Goal: Task Accomplishment & Management: Use online tool/utility

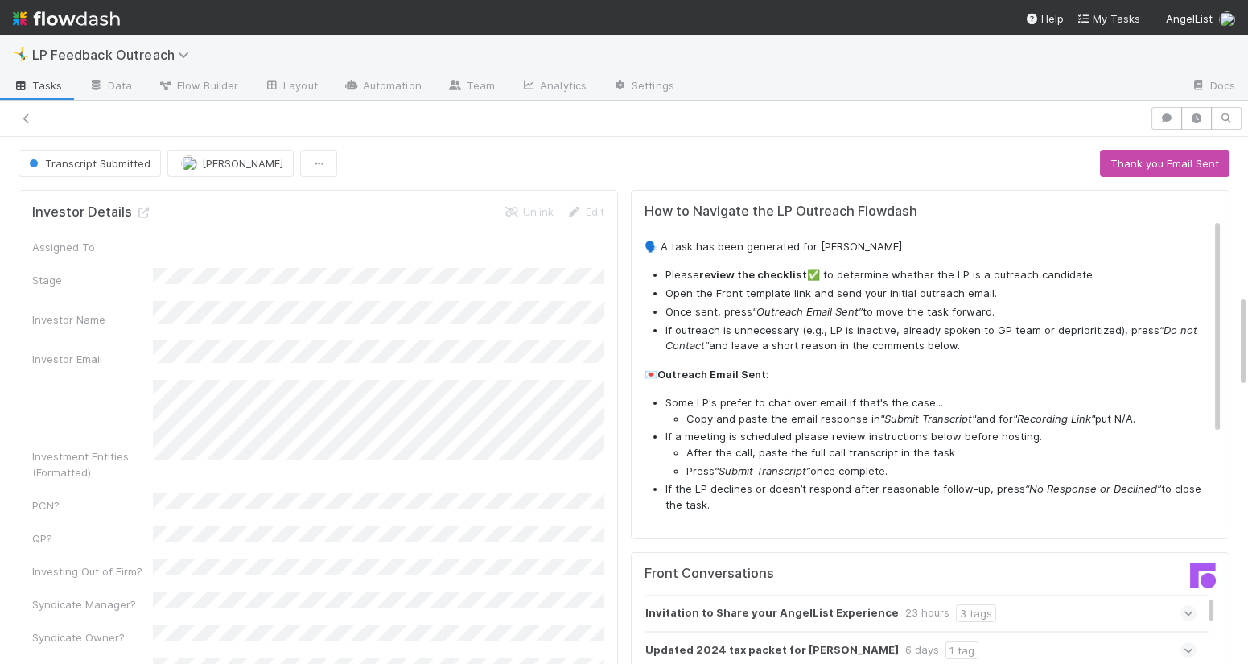
scroll to position [20, 0]
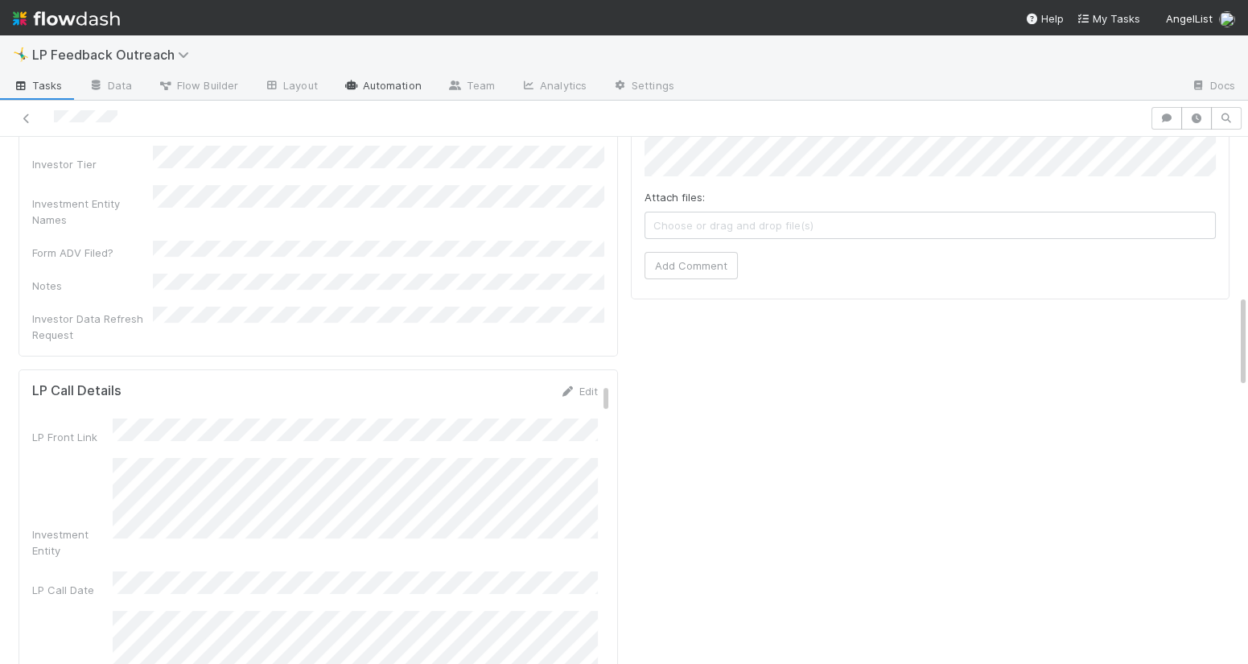
click at [400, 78] on link "Automation" at bounding box center [383, 87] width 104 height 26
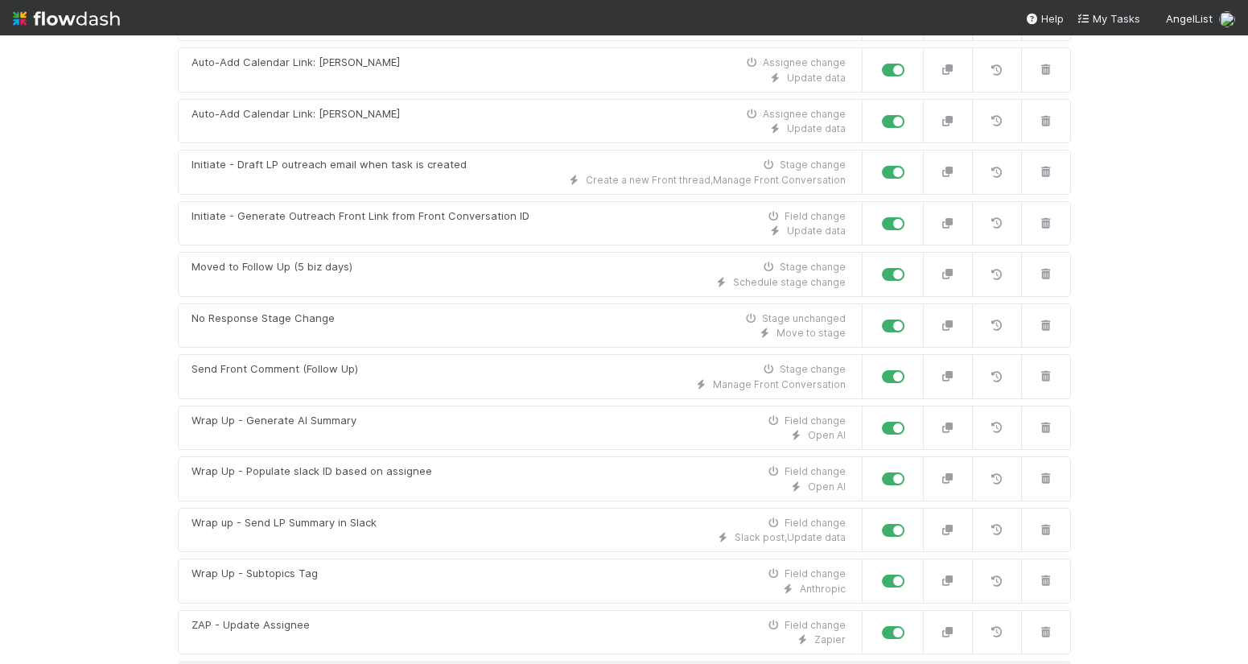
scroll to position [489, 0]
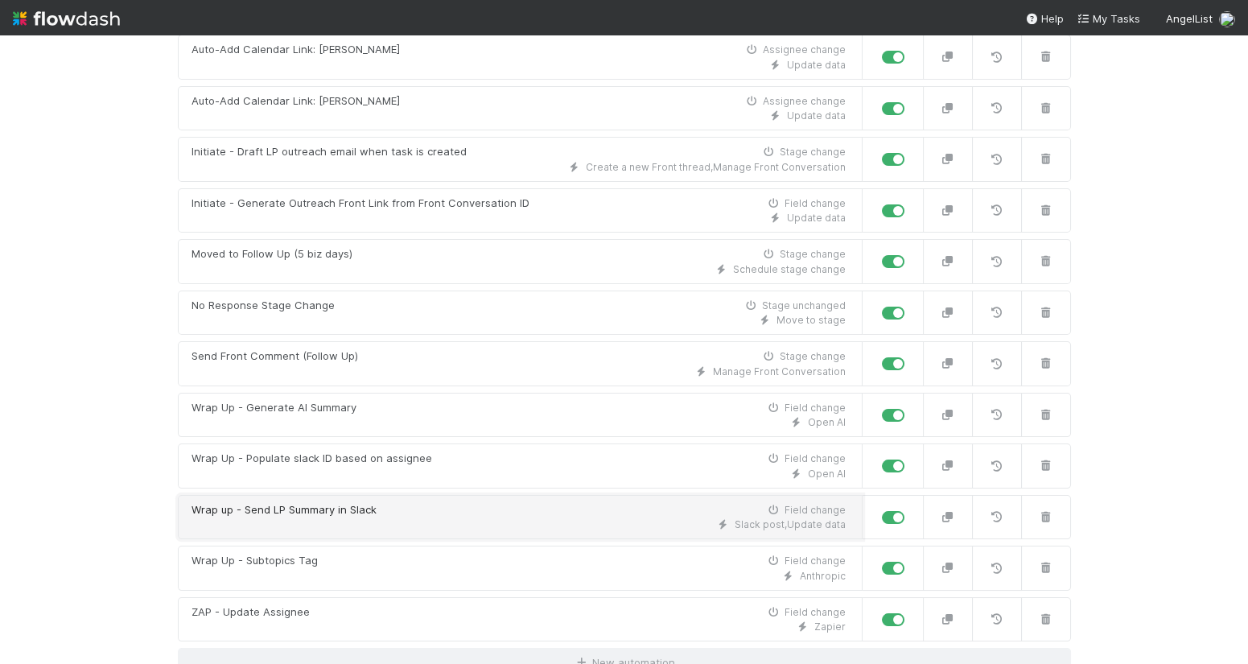
click at [483, 512] on div "Wrap up - Send LP Summary in Slack Field change" at bounding box center [518, 510] width 654 height 16
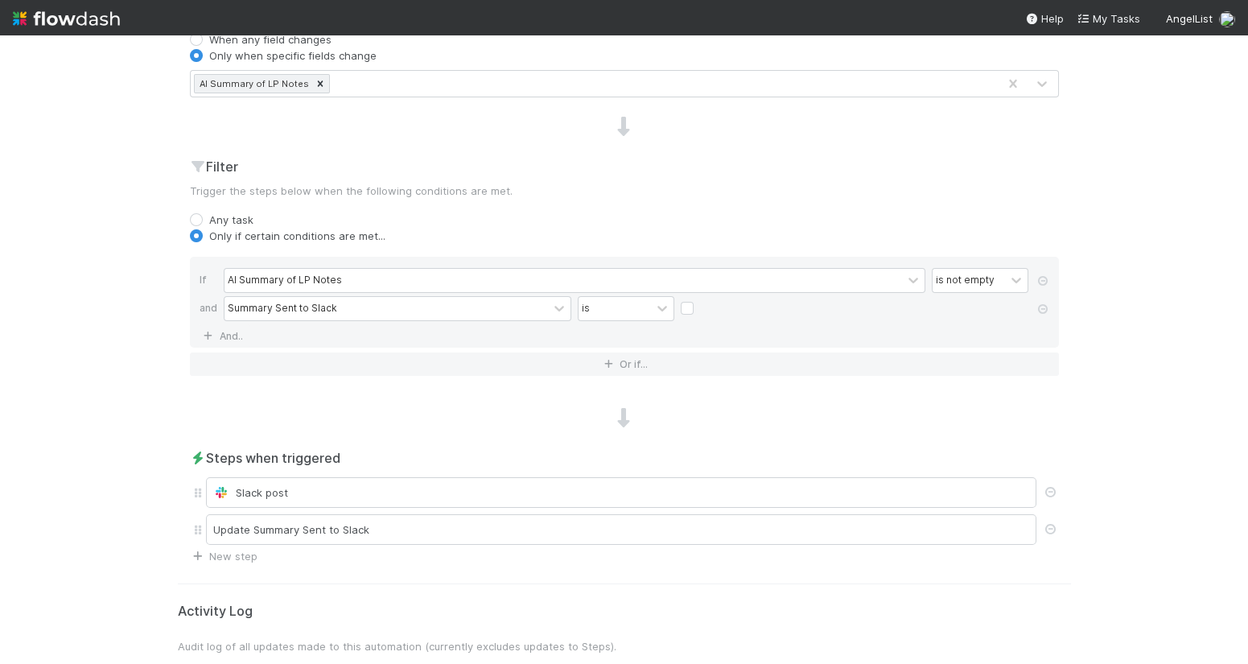
scroll to position [512, 0]
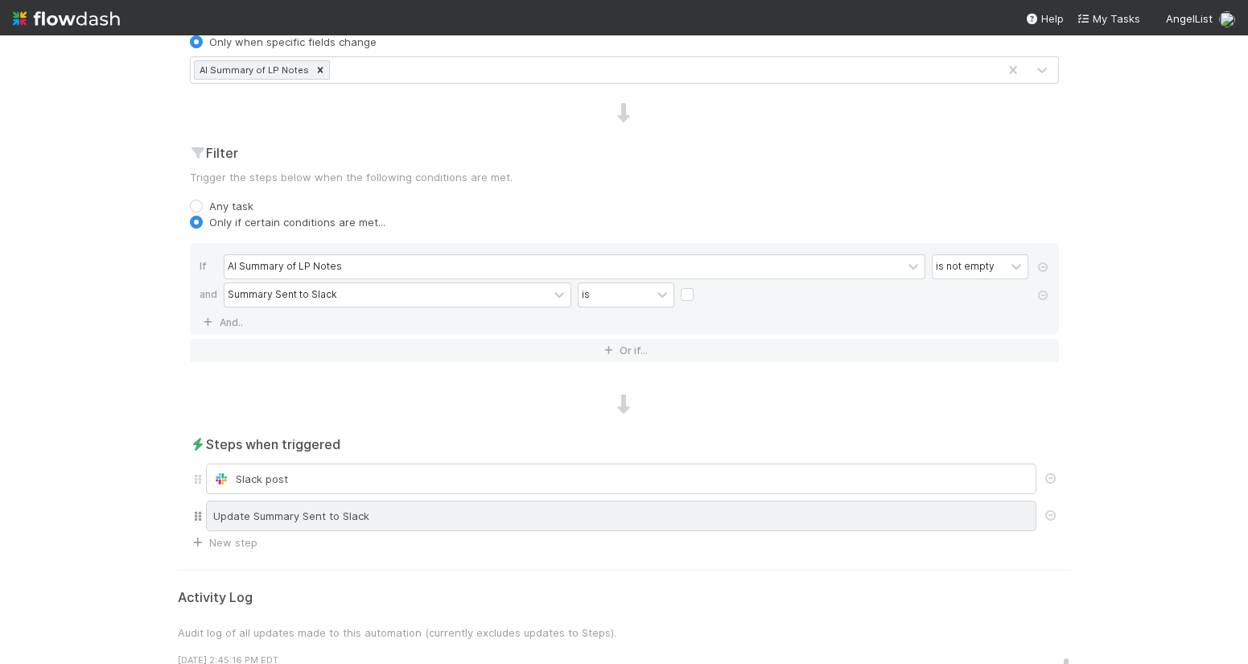
click at [404, 512] on div "Update Summary Sent to Slack" at bounding box center [621, 515] width 830 height 31
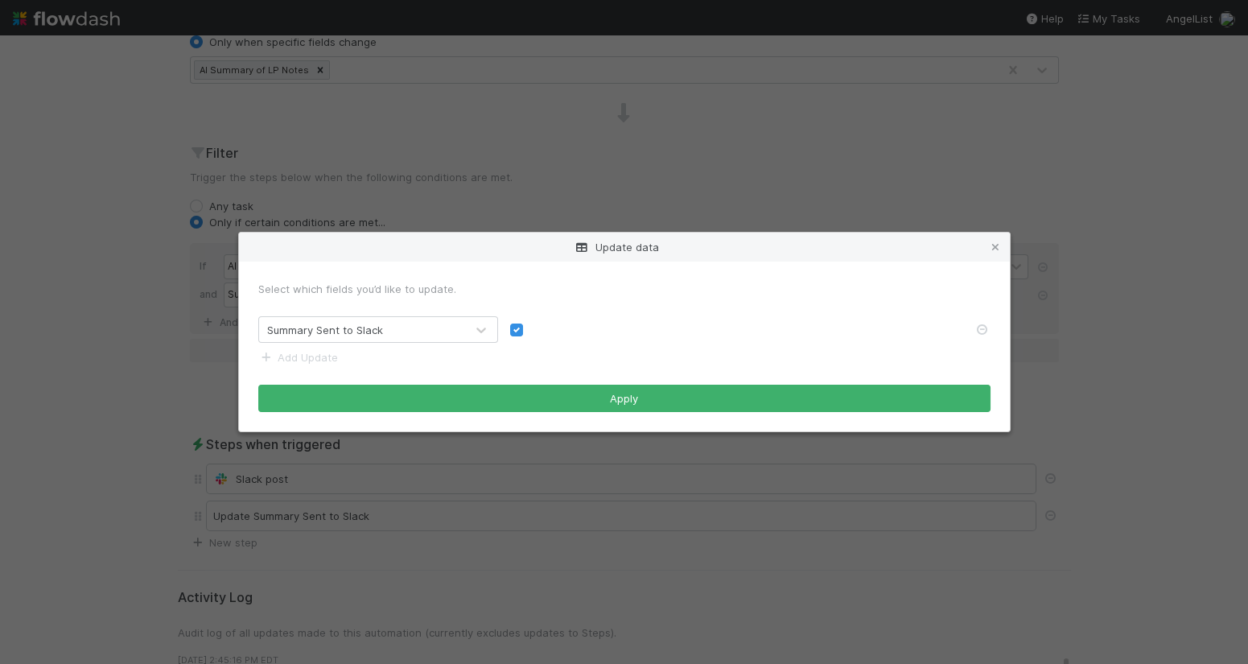
click at [224, 458] on div "Update data Select which fields you’d like to update. Summary Sent to Slack Add…" at bounding box center [624, 332] width 1248 height 664
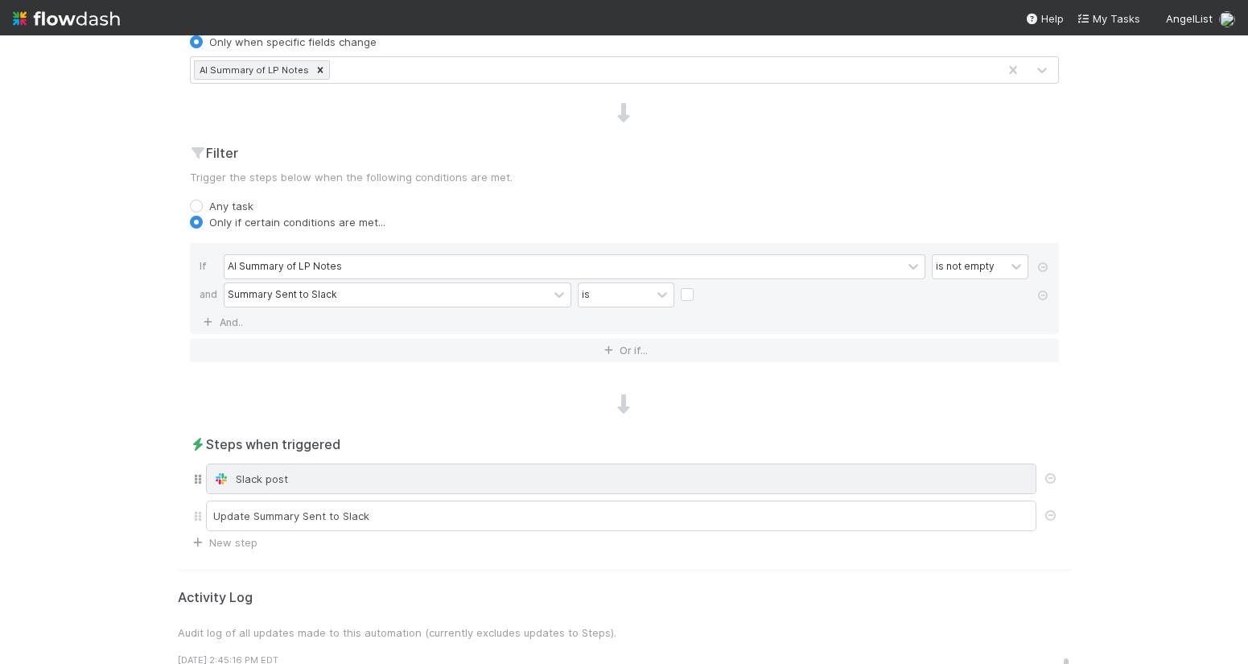
click at [276, 474] on div "Slack post" at bounding box center [621, 479] width 816 height 16
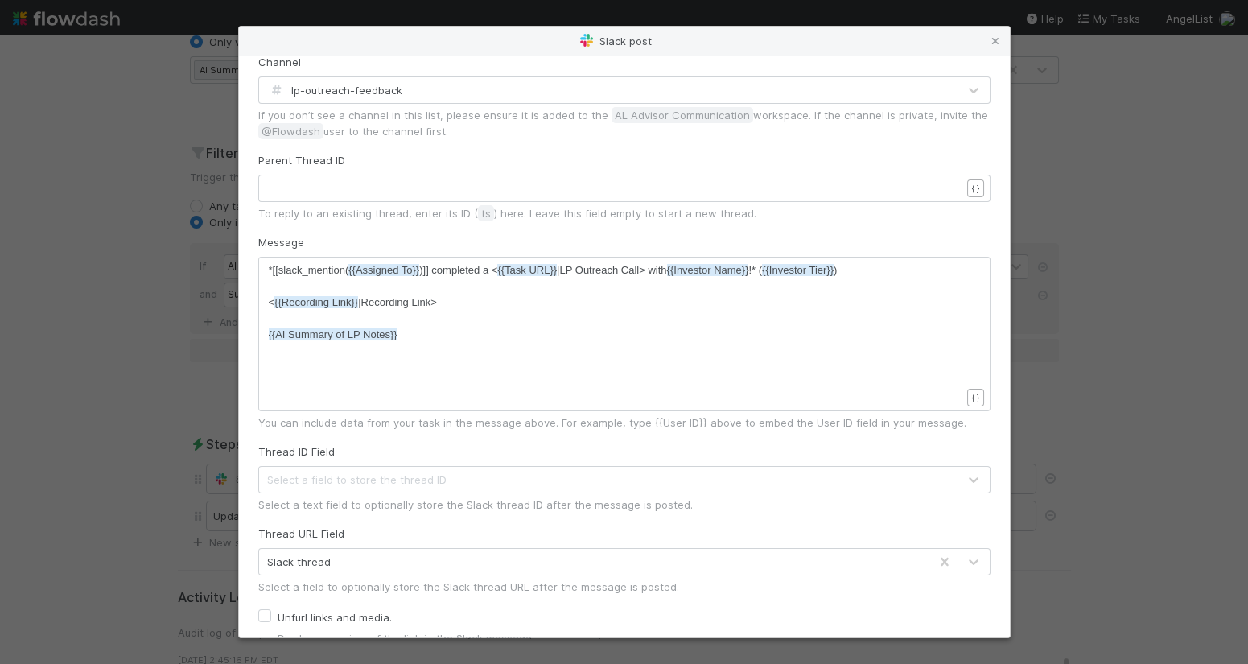
scroll to position [5, 0]
click at [759, 267] on span "*[[slack_mention( {{Assigned To}} )]] completed a < {{Task URL}} |LP Outreach C…" at bounding box center [553, 270] width 569 height 12
click at [156, 223] on div "Slack post Connected to AL Advisor Communication Channel lp-outreach-feedback I…" at bounding box center [624, 332] width 1248 height 664
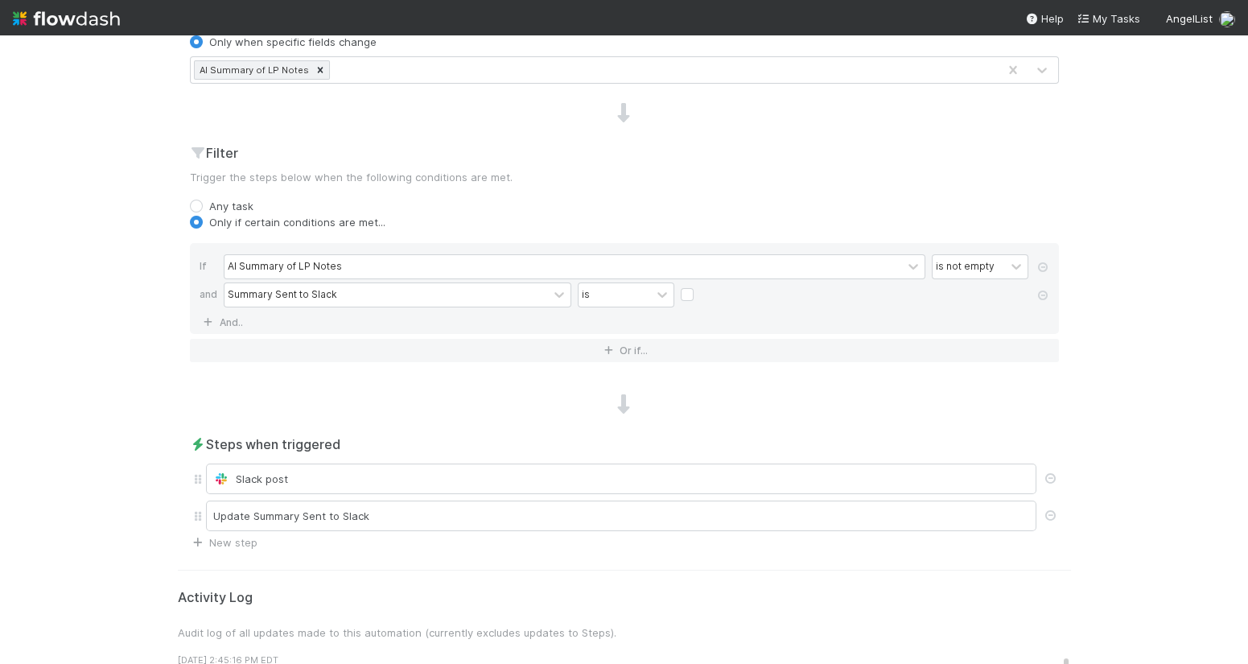
scroll to position [0, 0]
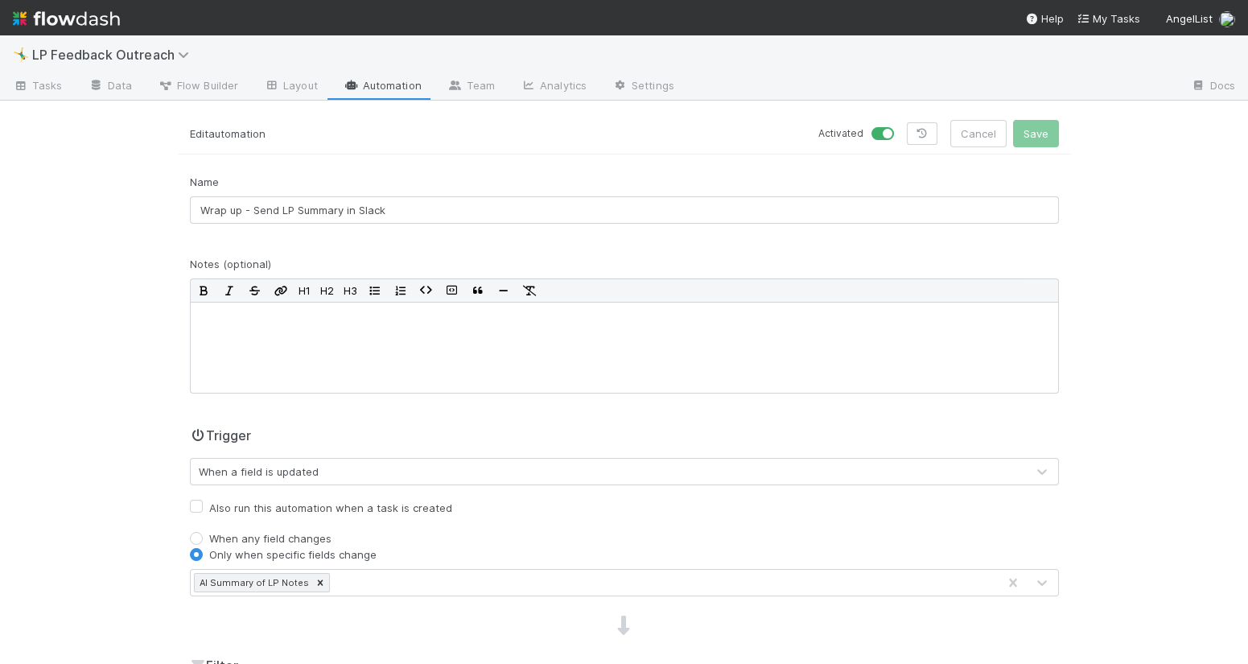
click at [376, 84] on link "Automation" at bounding box center [383, 87] width 104 height 26
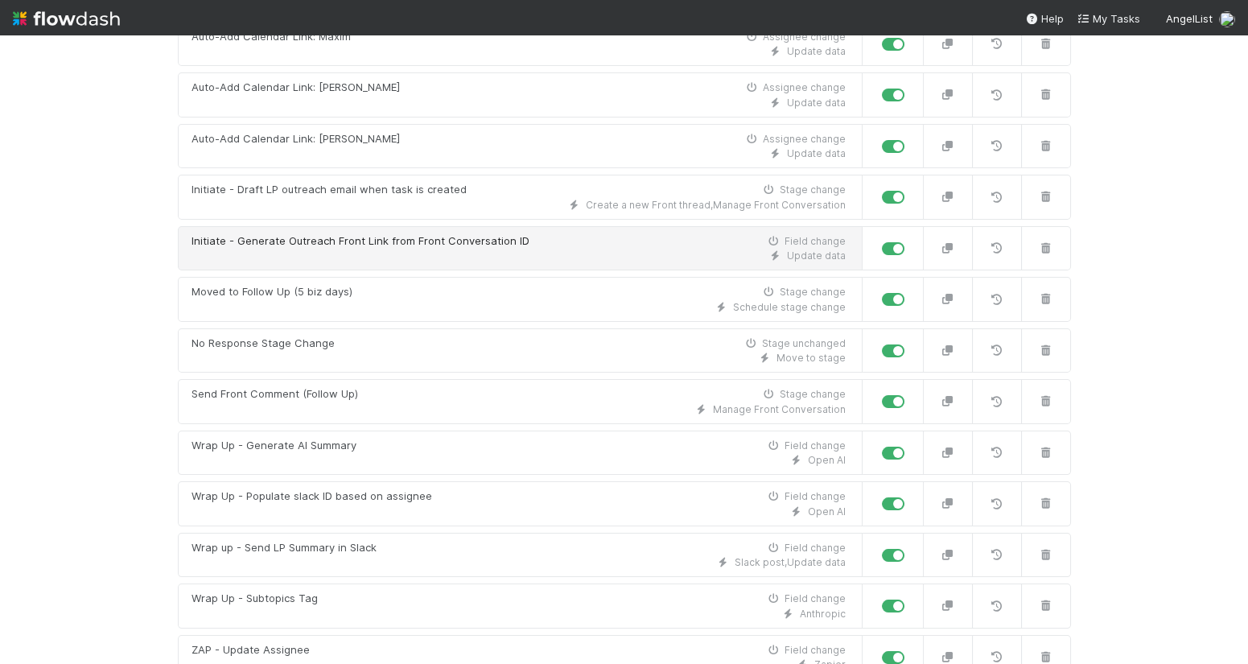
scroll to position [500, 0]
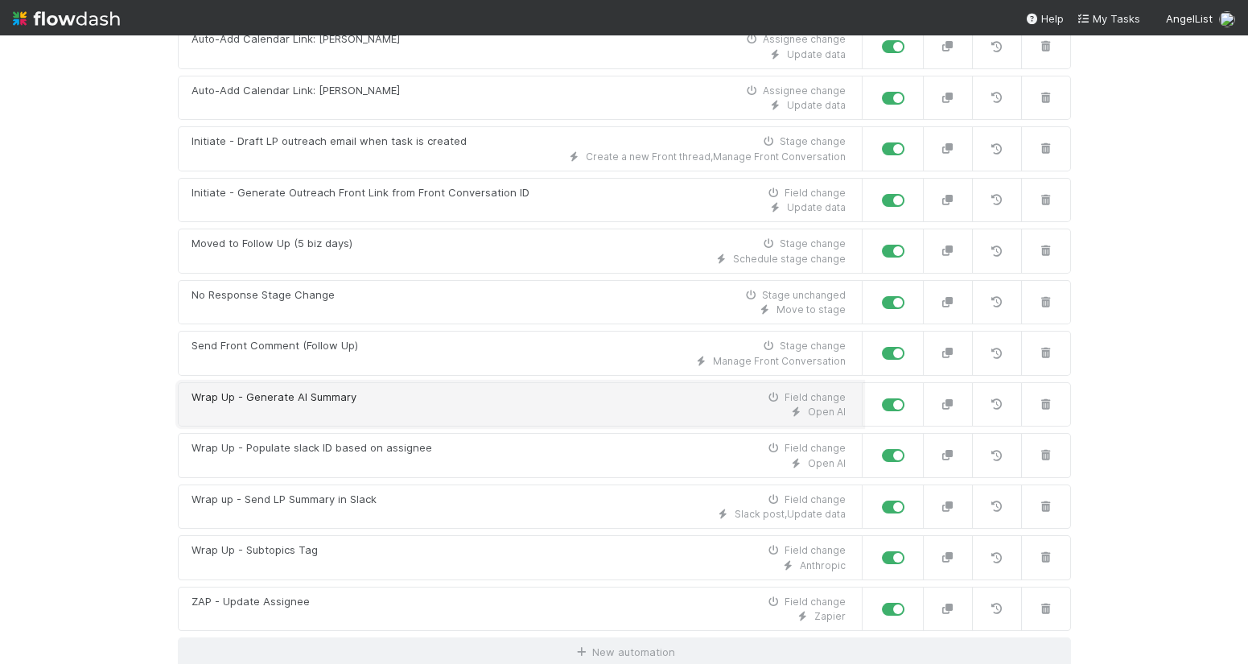
click at [406, 406] on div "Open AI" at bounding box center [518, 412] width 654 height 14
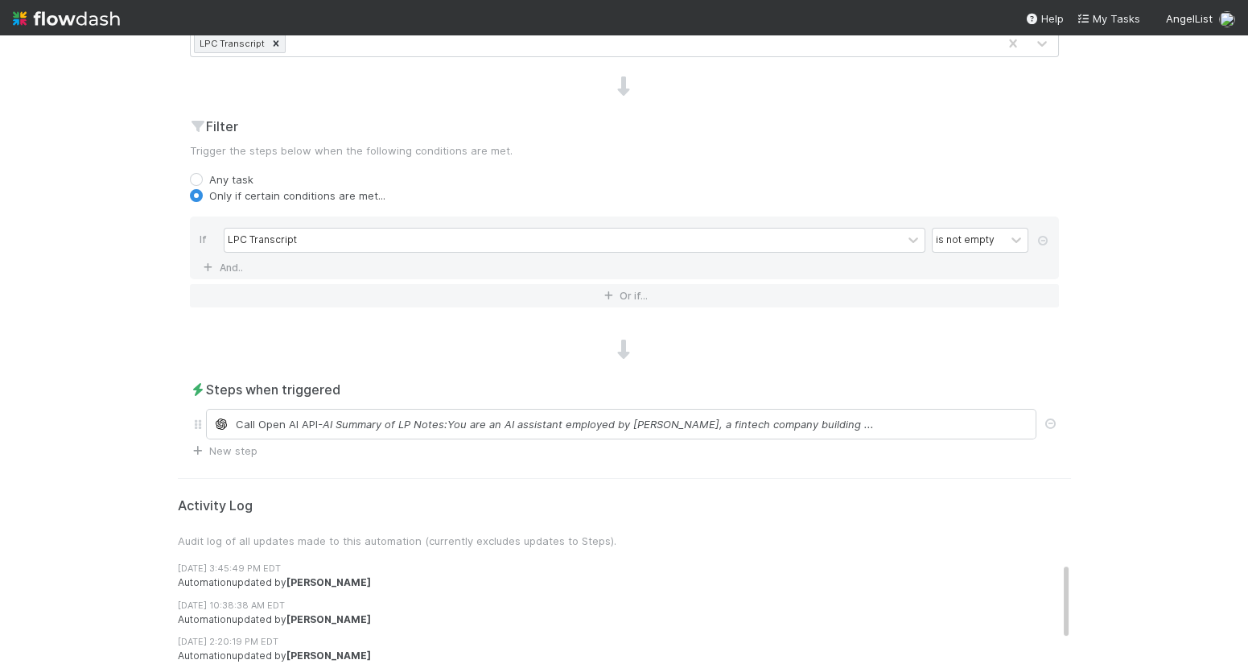
scroll to position [669, 0]
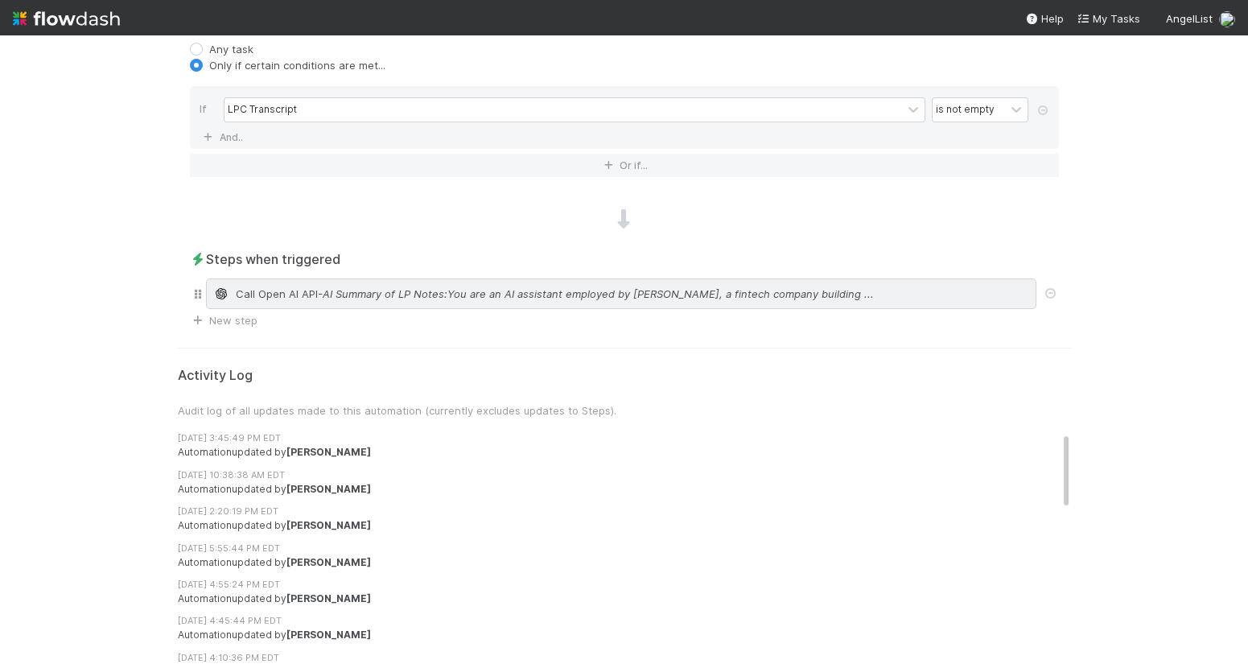
click at [396, 298] on span "- AI Summary of LP Notes:You are an AI assistant employed by AngelList, a finte…" at bounding box center [596, 294] width 556 height 16
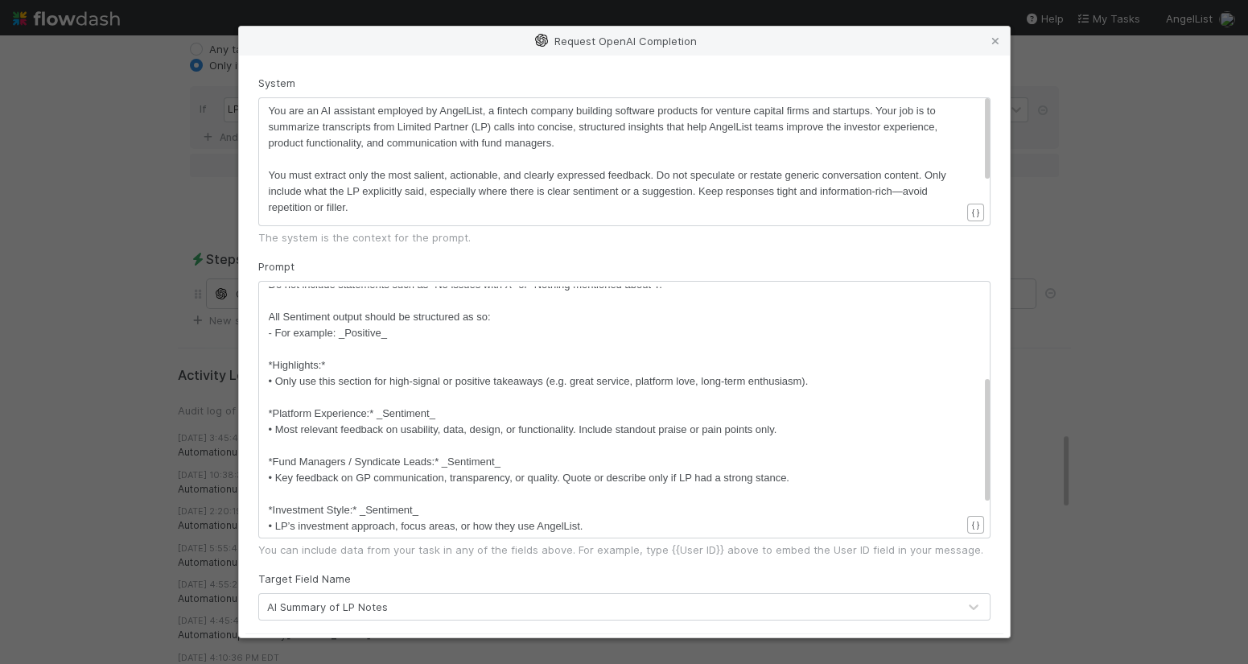
scroll to position [316, 0]
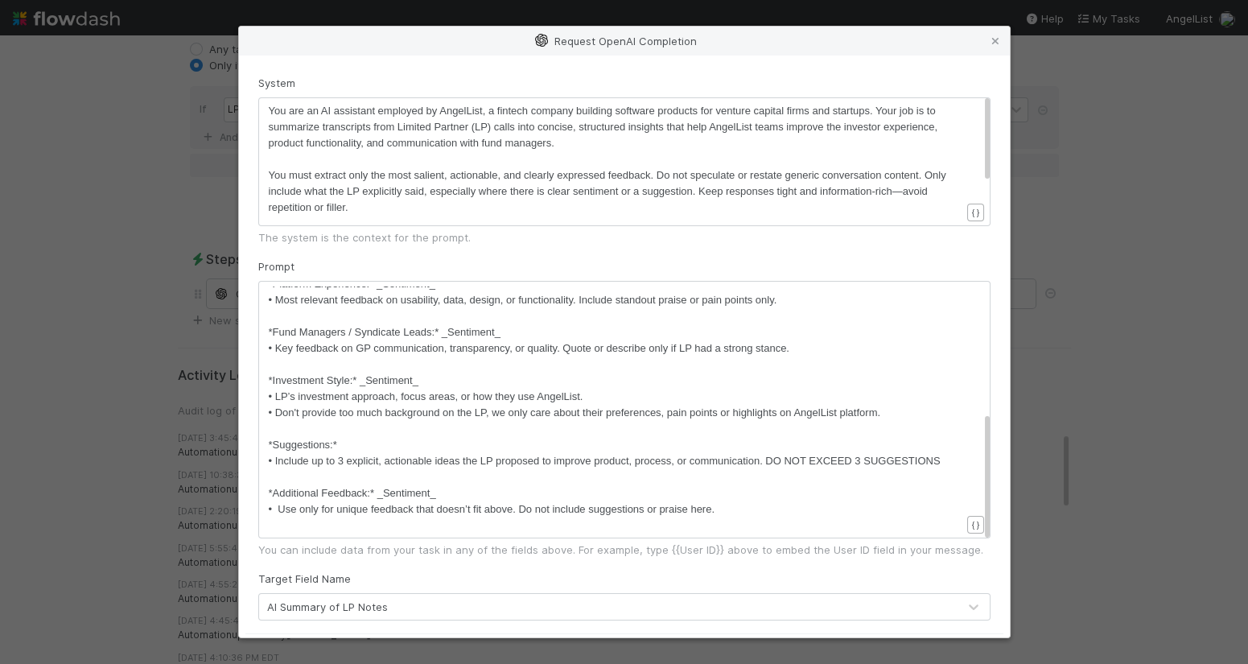
click at [188, 348] on div "Request OpenAI Completion System xxxxxxxxxx You are an AI assistant employed by…" at bounding box center [624, 332] width 1248 height 664
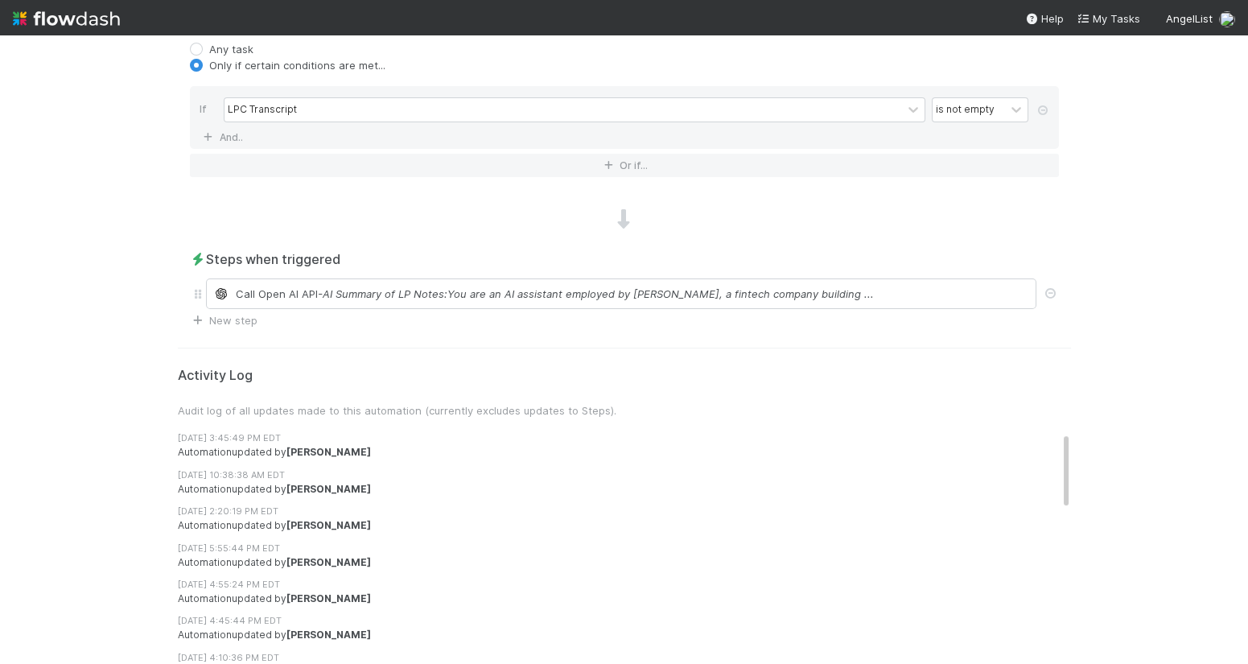
scroll to position [0, 0]
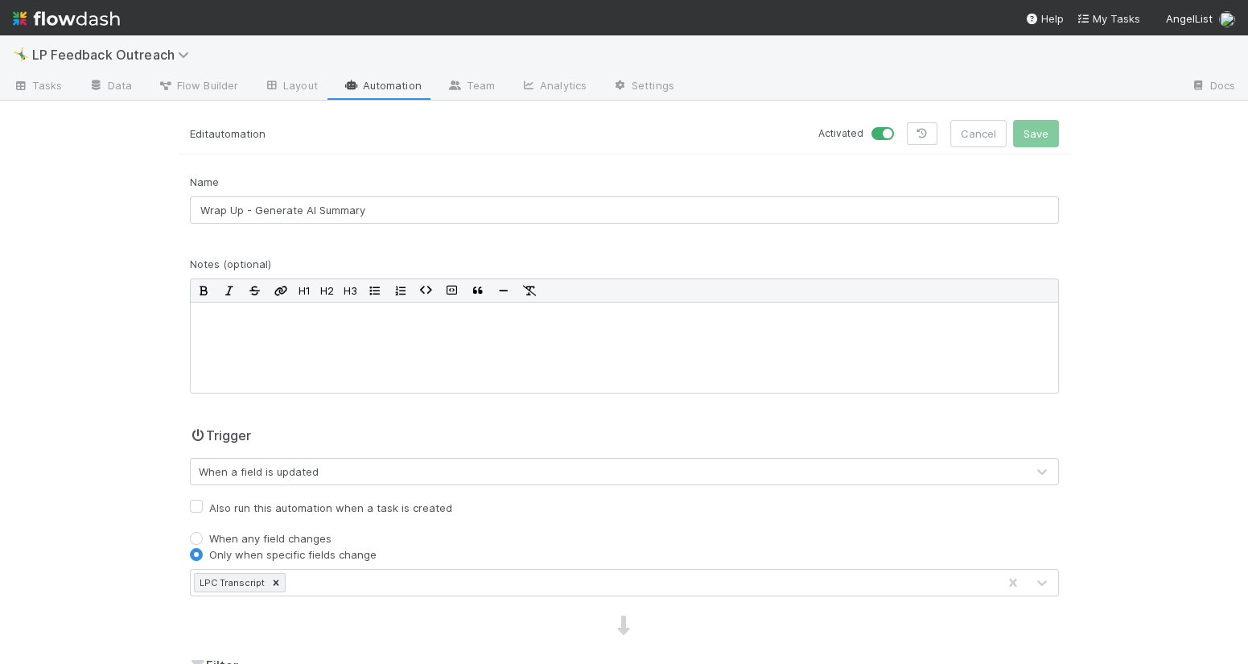
click at [380, 82] on link "Automation" at bounding box center [383, 87] width 104 height 26
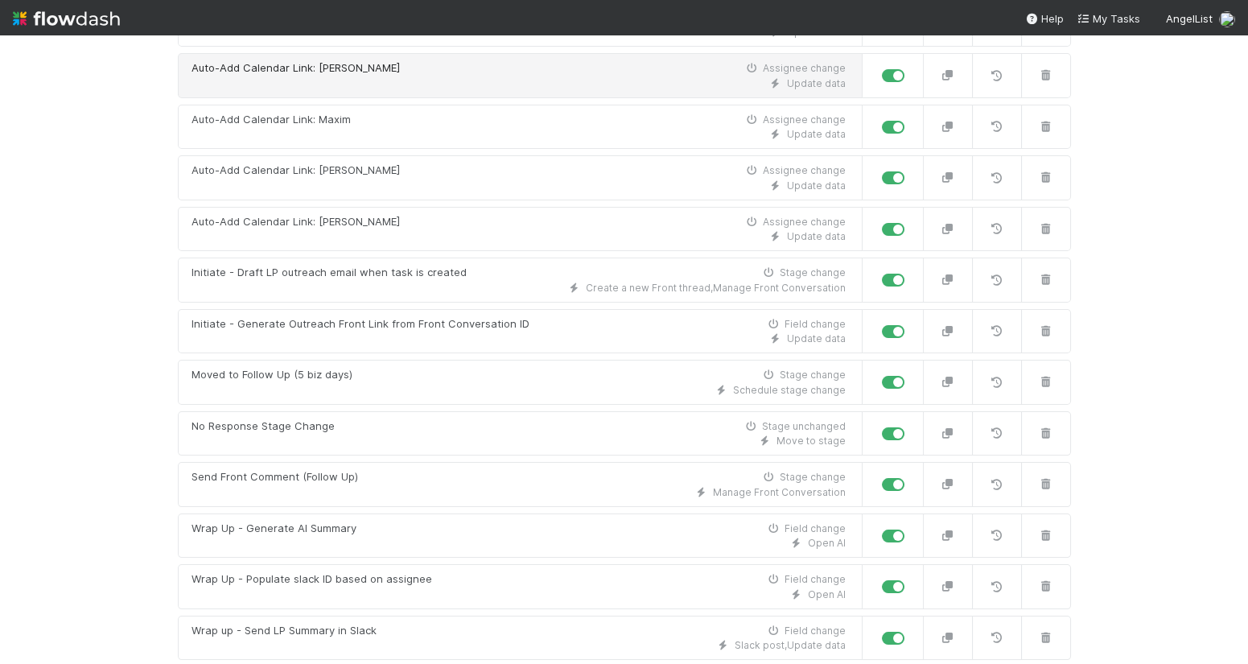
scroll to position [500, 0]
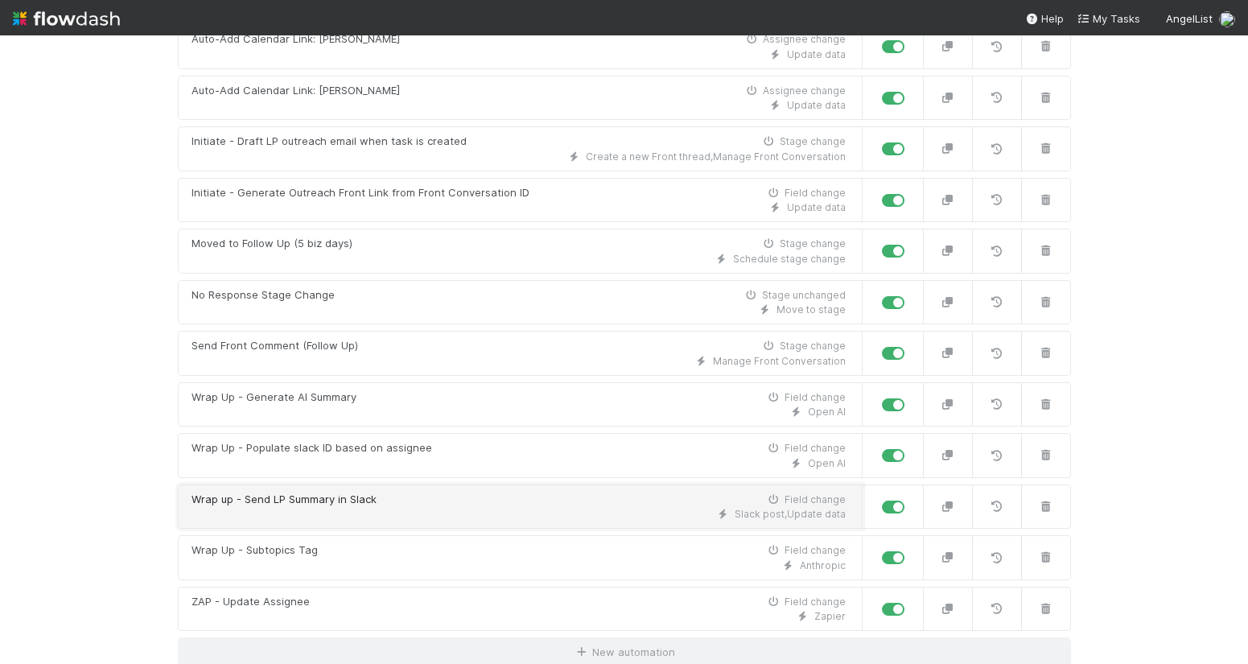
click at [392, 491] on div "Wrap up - Send LP Summary in Slack Field change" at bounding box center [518, 499] width 654 height 16
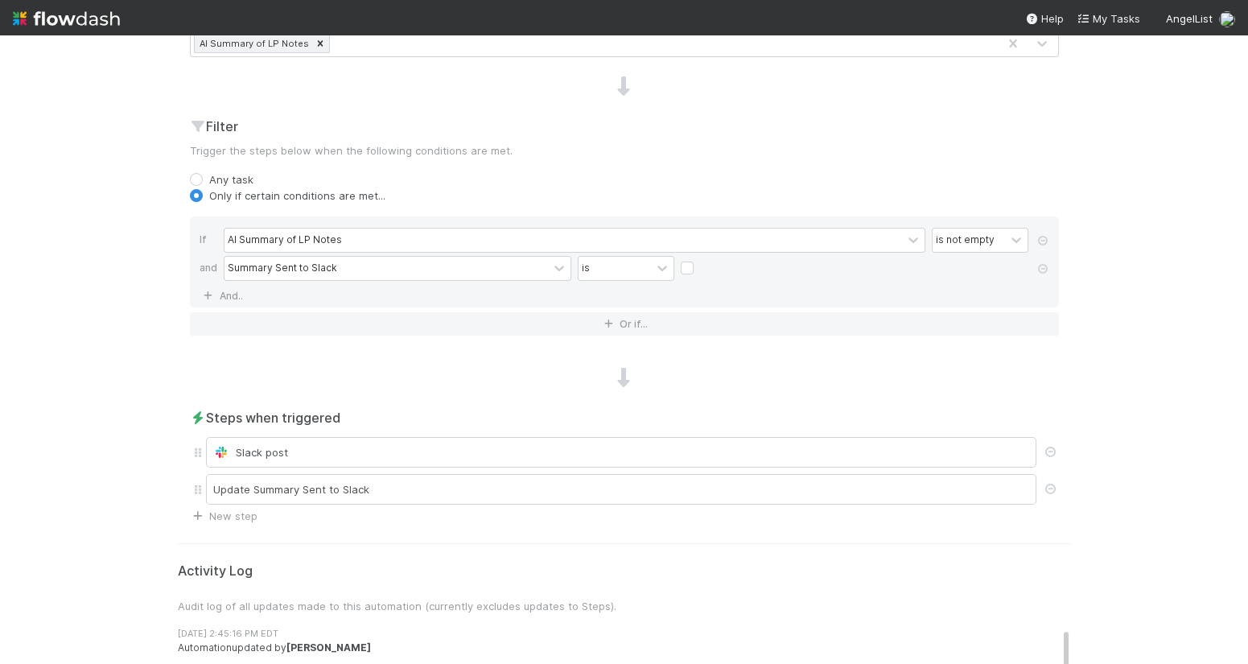
scroll to position [815, 0]
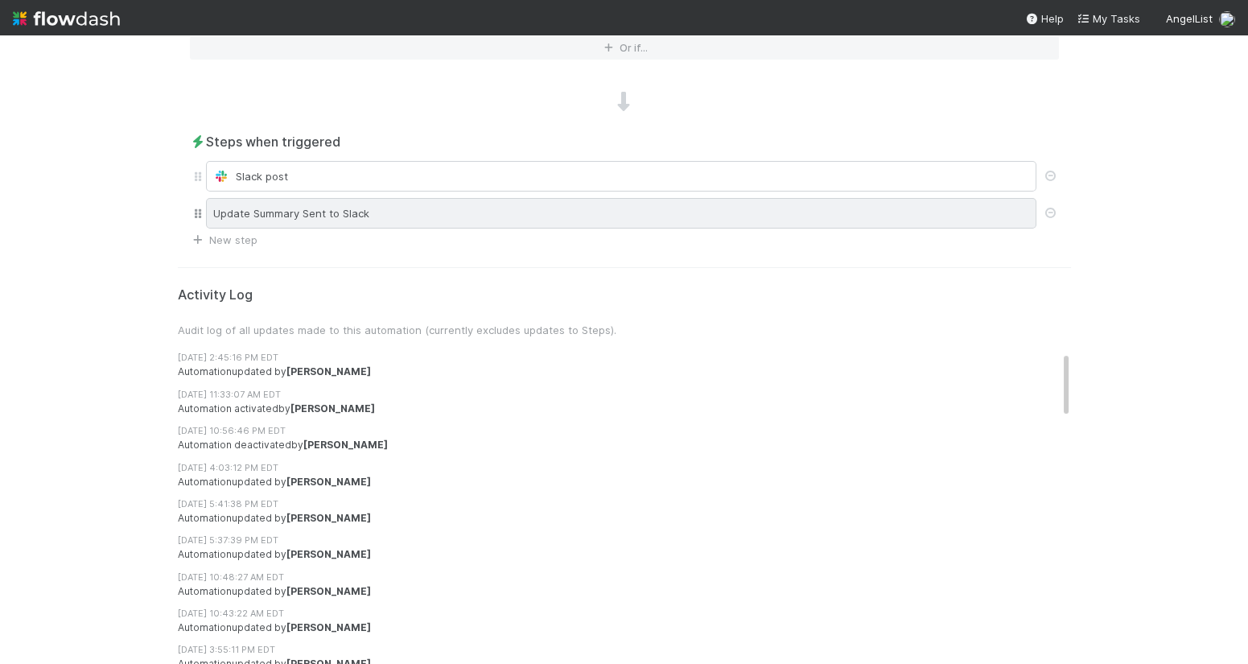
click at [366, 201] on div "Update Summary Sent to Slack" at bounding box center [621, 213] width 830 height 31
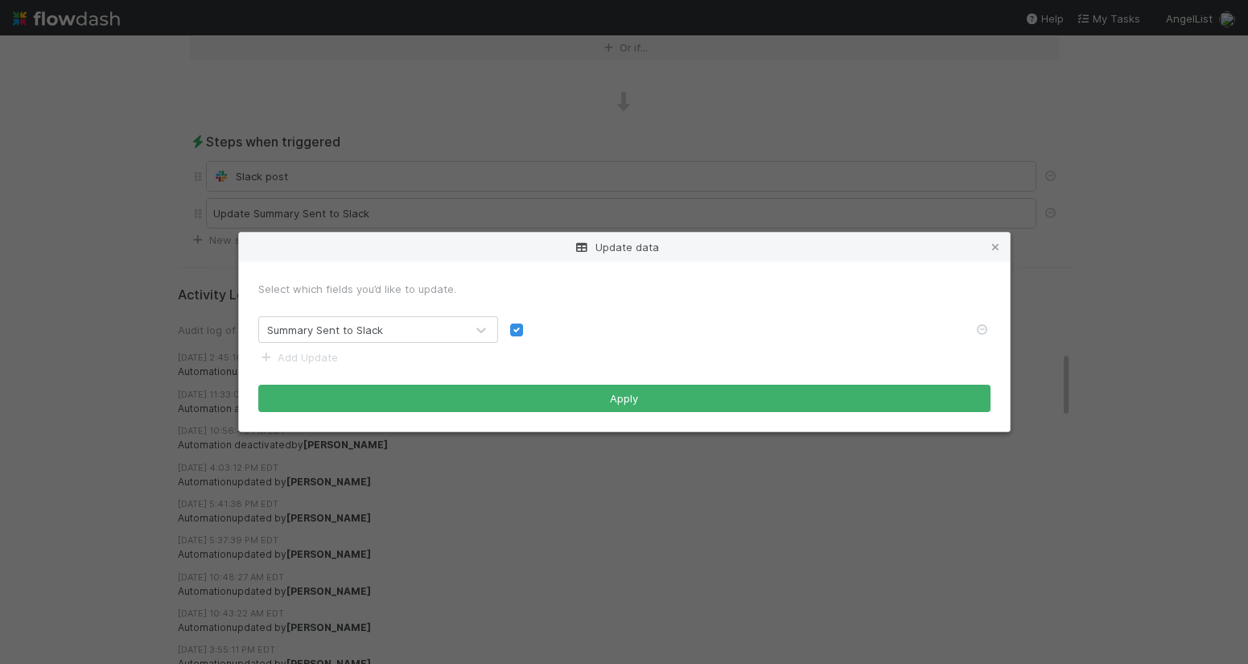
click at [171, 315] on div "Update data Select which fields you’d like to update. Summary Sent to Slack Add…" at bounding box center [624, 332] width 1248 height 664
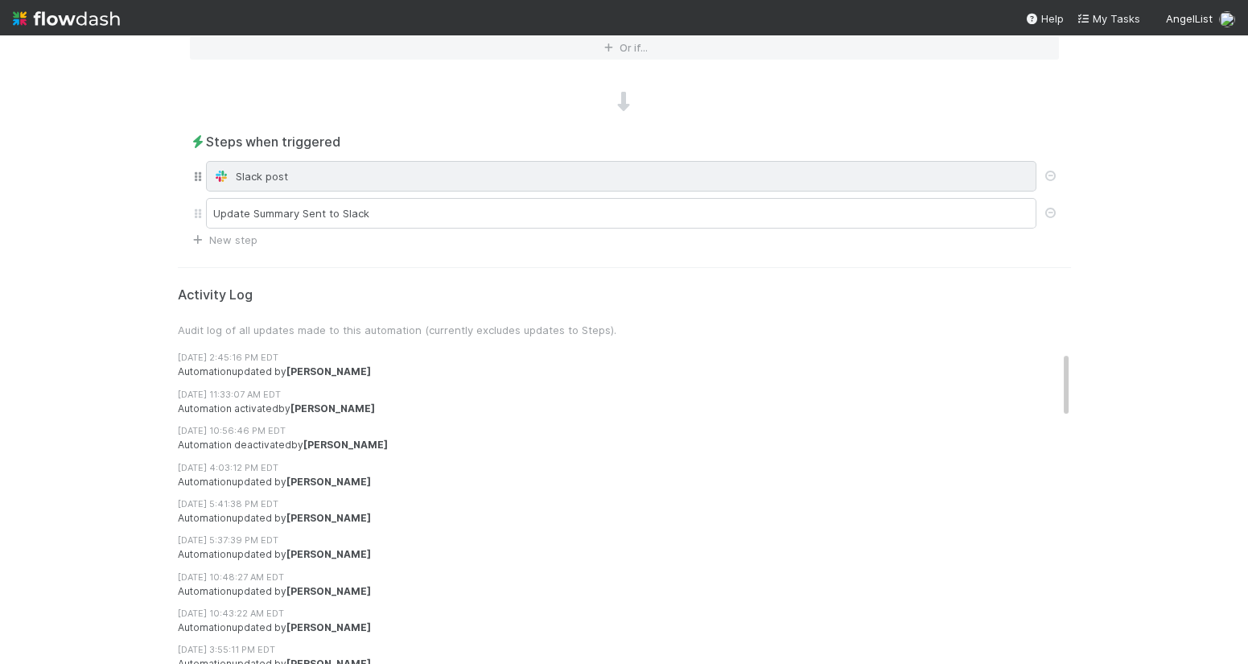
click at [268, 173] on div "Slack post" at bounding box center [621, 176] width 816 height 16
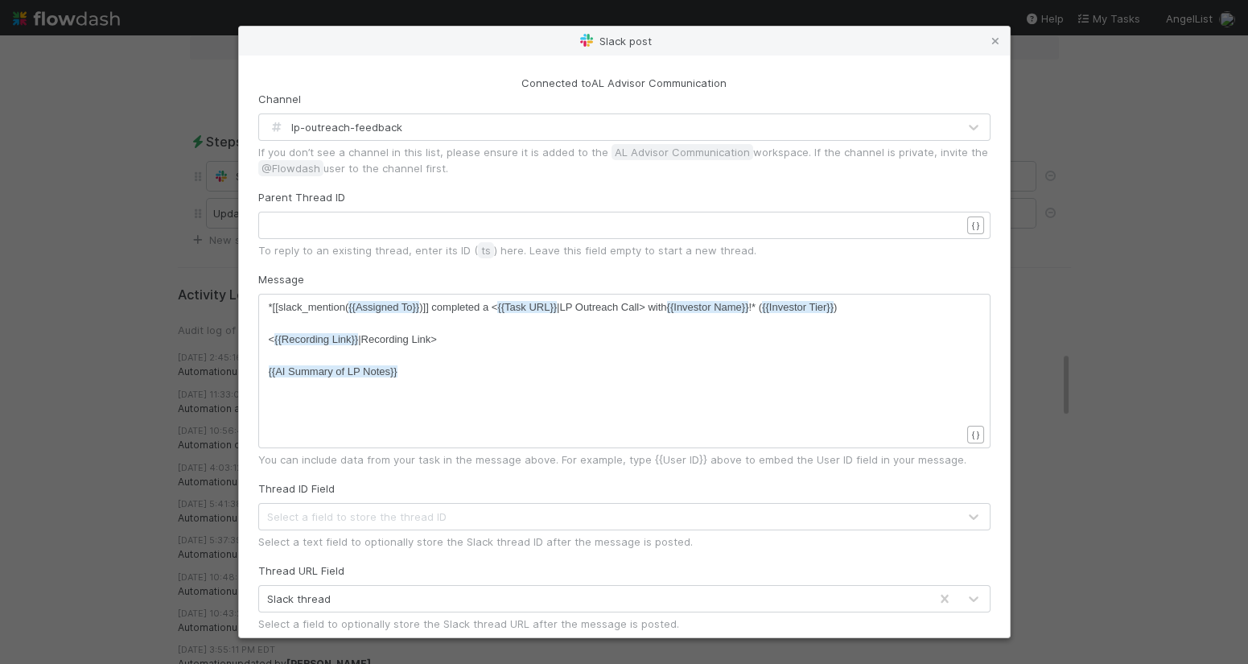
click at [190, 351] on div "Slack post Connected to AL Advisor Communication Channel lp-outreach-feedback I…" at bounding box center [624, 332] width 1248 height 664
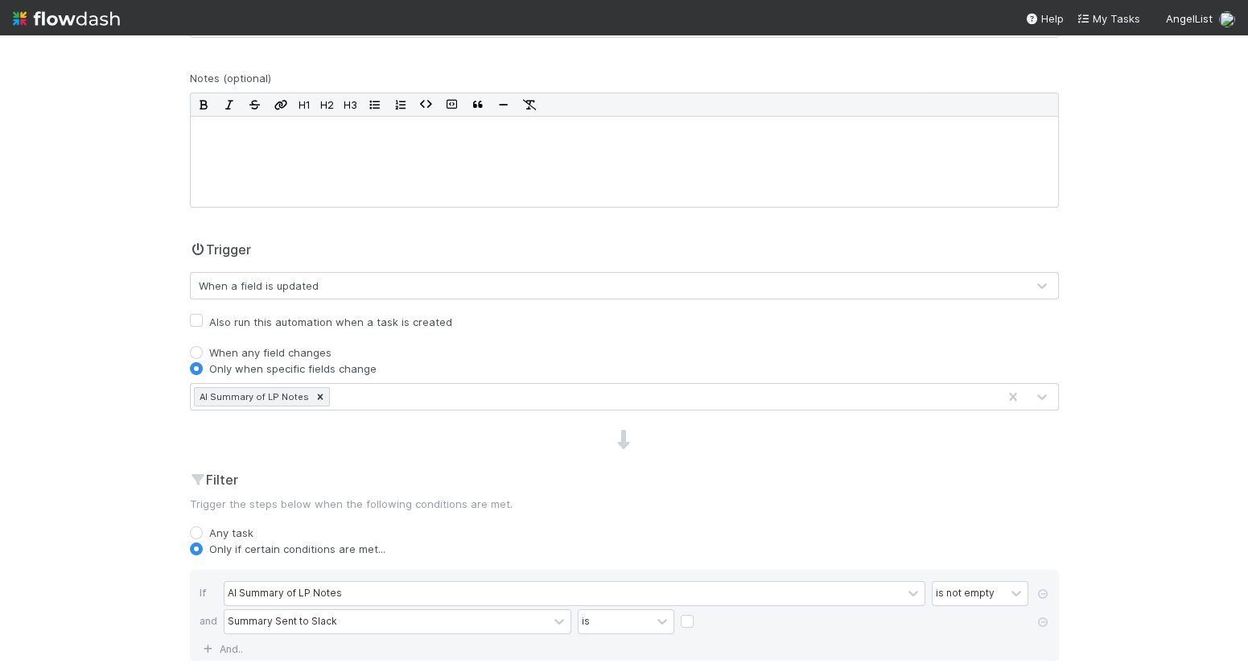
scroll to position [0, 0]
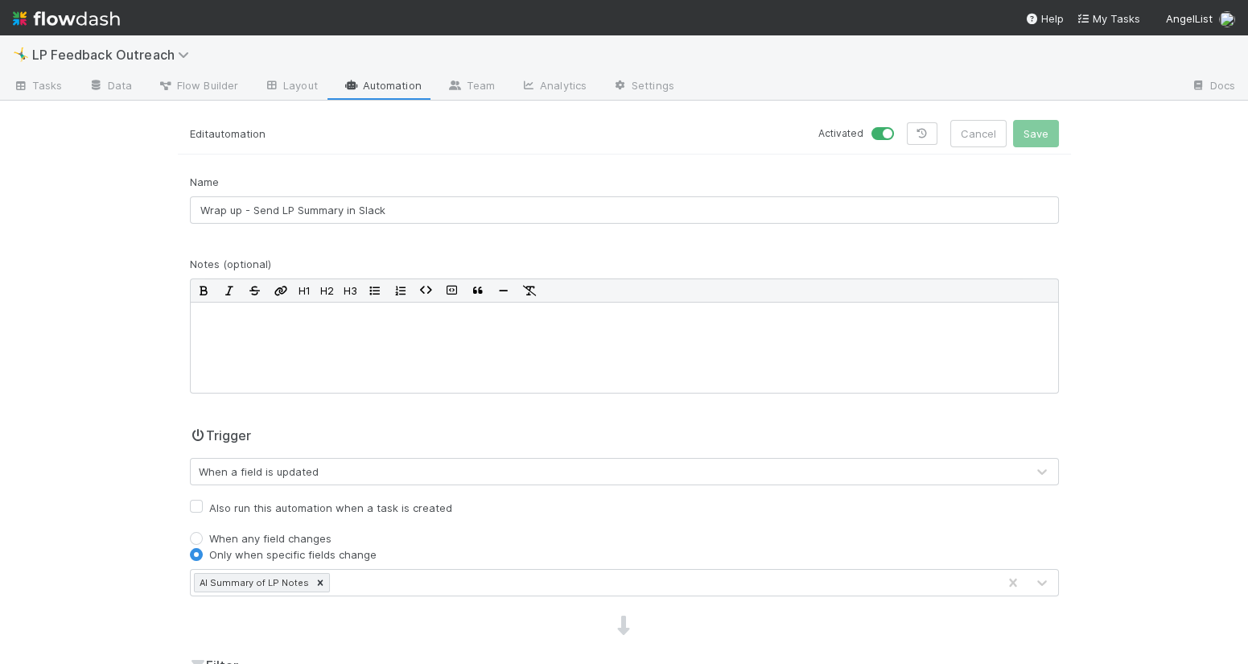
click at [397, 84] on link "Automation" at bounding box center [383, 87] width 104 height 26
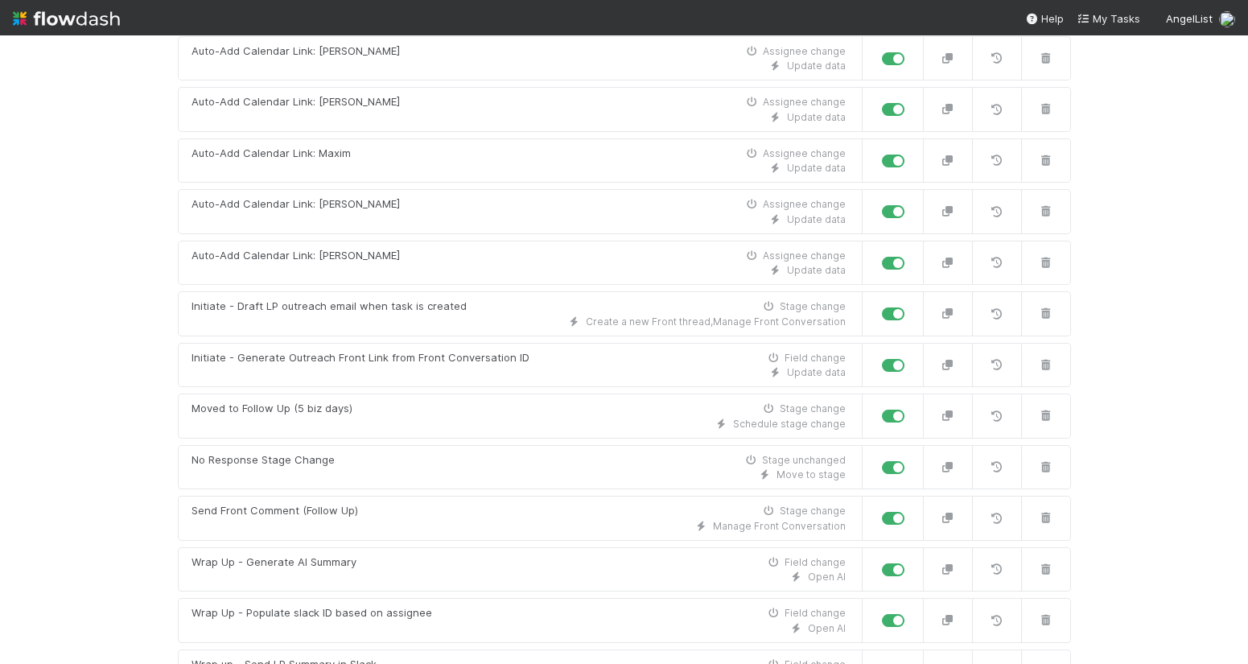
scroll to position [472, 0]
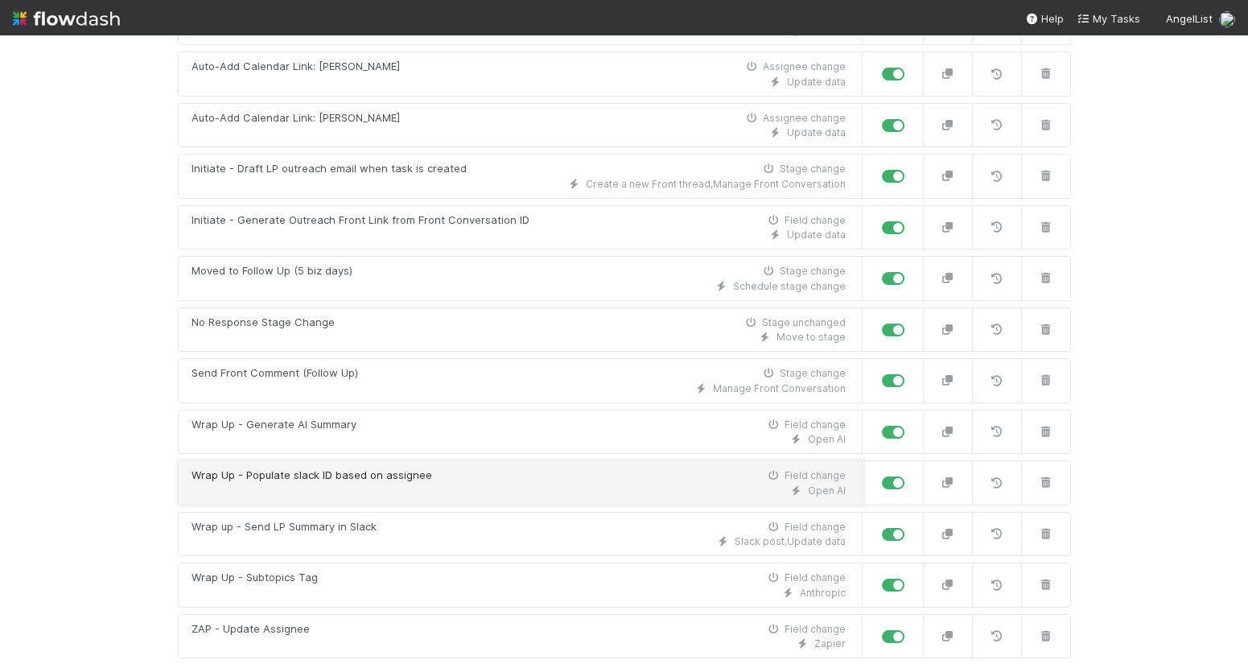
click at [405, 479] on div "Wrap Up - Populate slack ID based on assignee" at bounding box center [311, 475] width 241 height 16
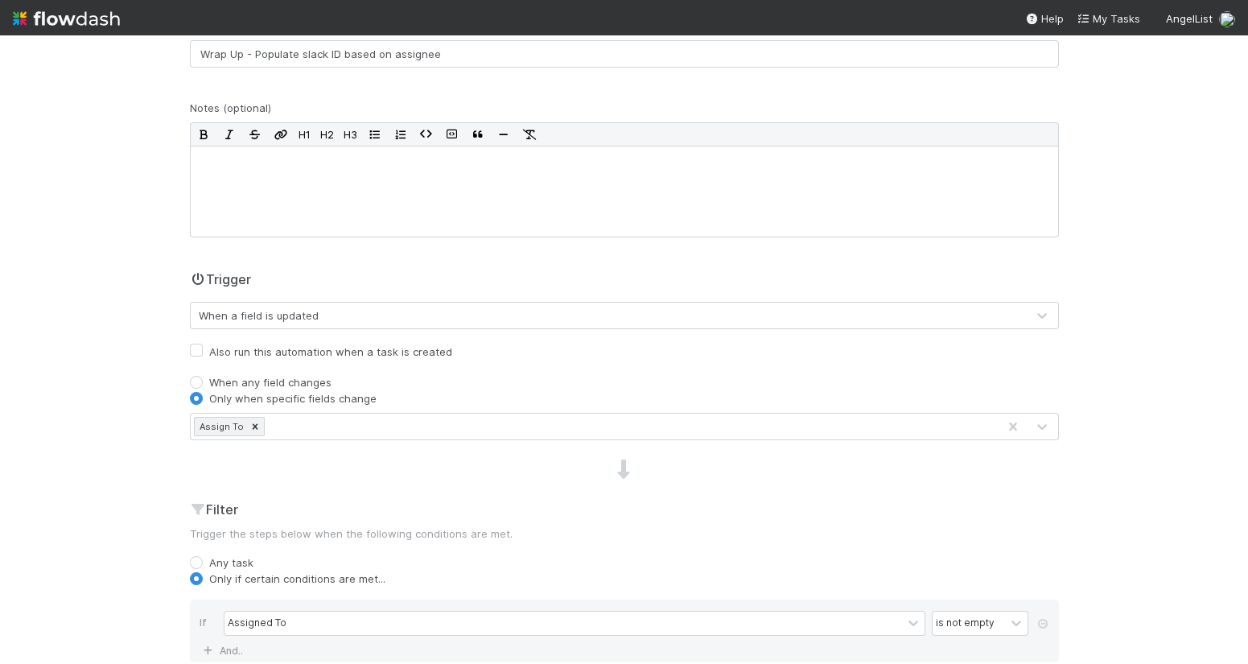
scroll to position [451, 0]
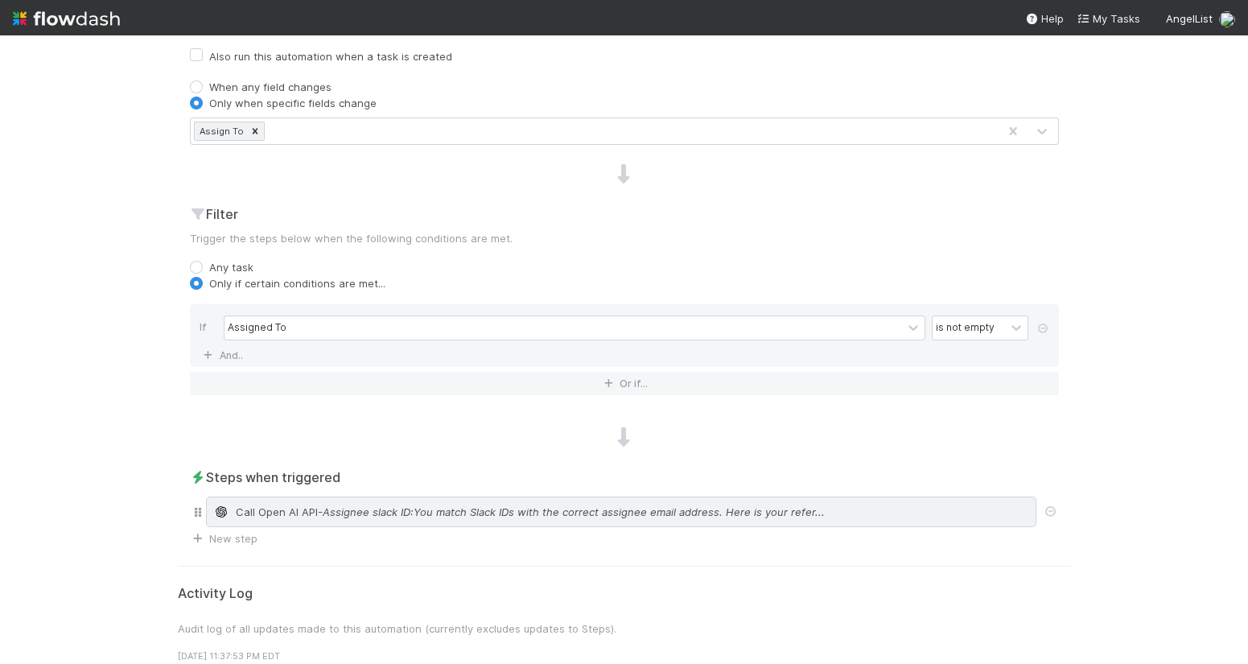
click at [356, 521] on div "Call Open AI API - Assignee slack ID:You match Slack IDs with the correct assig…" at bounding box center [621, 511] width 830 height 31
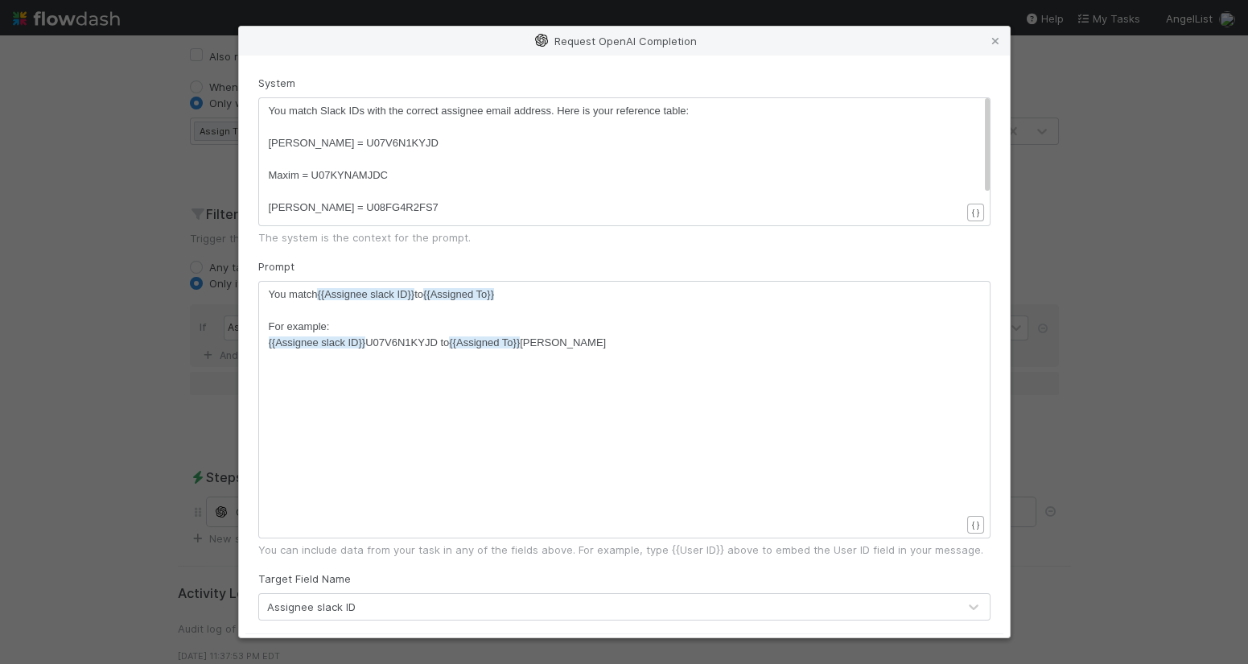
click at [130, 358] on div "Request OpenAI Completion System xxxxxxxxxx You match Slack IDs with the correc…" at bounding box center [624, 332] width 1248 height 664
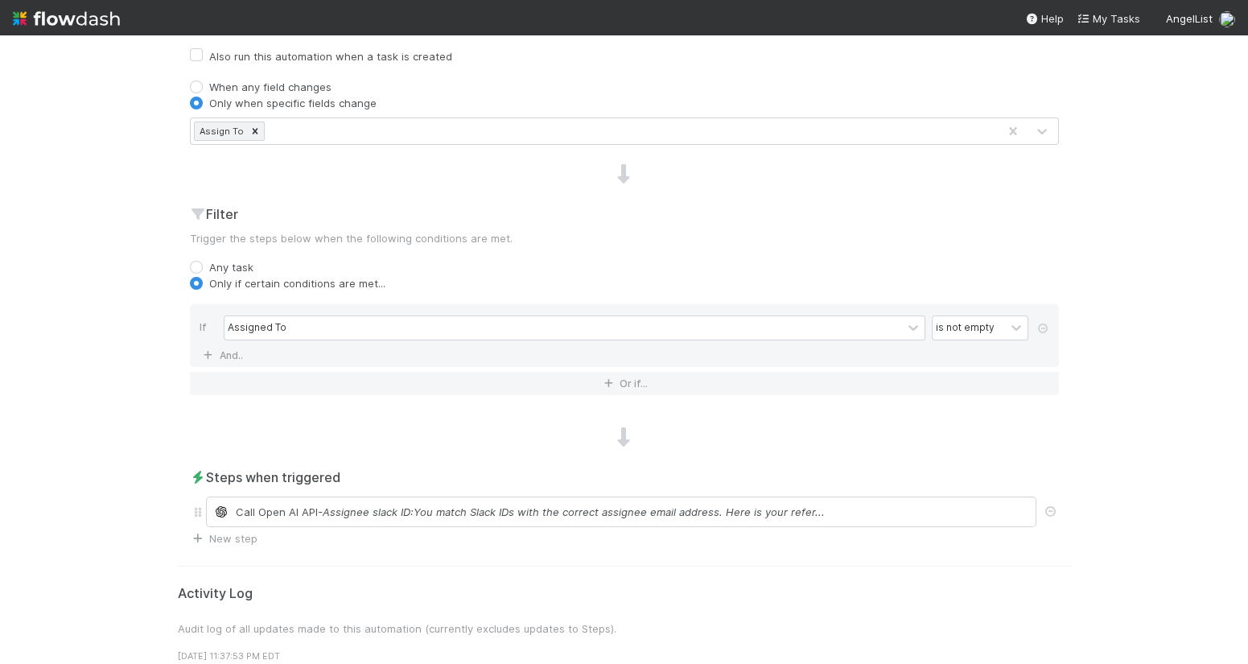
scroll to position [0, 0]
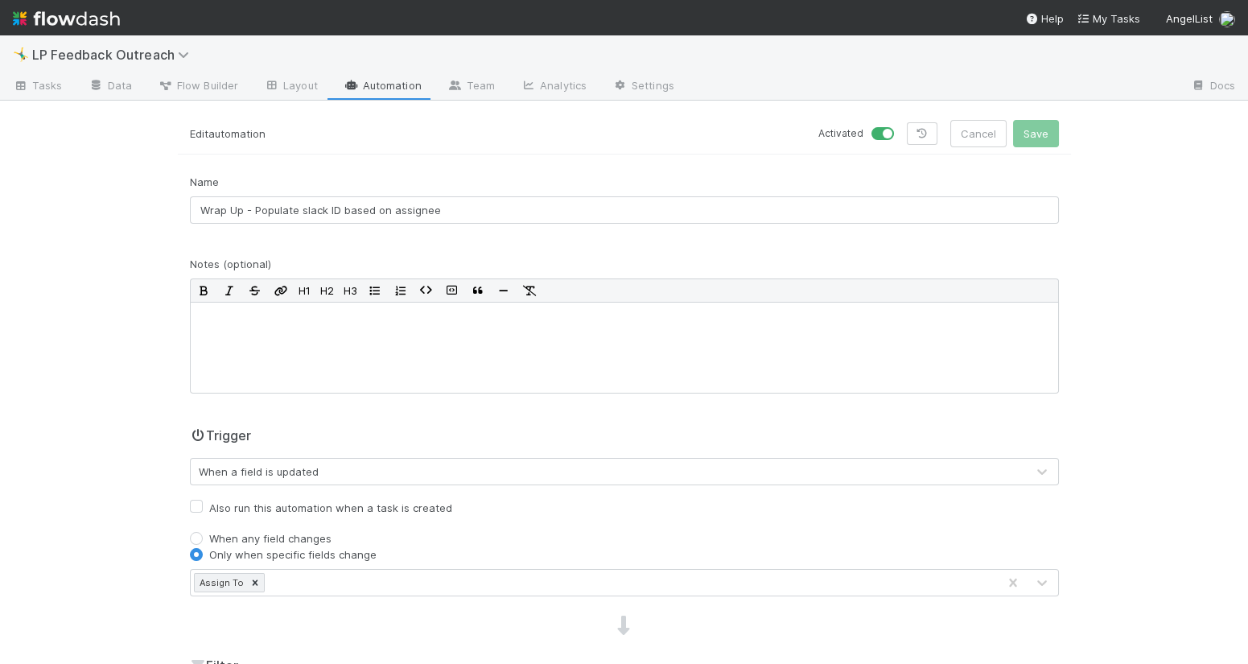
click at [374, 85] on link "Automation" at bounding box center [383, 87] width 104 height 26
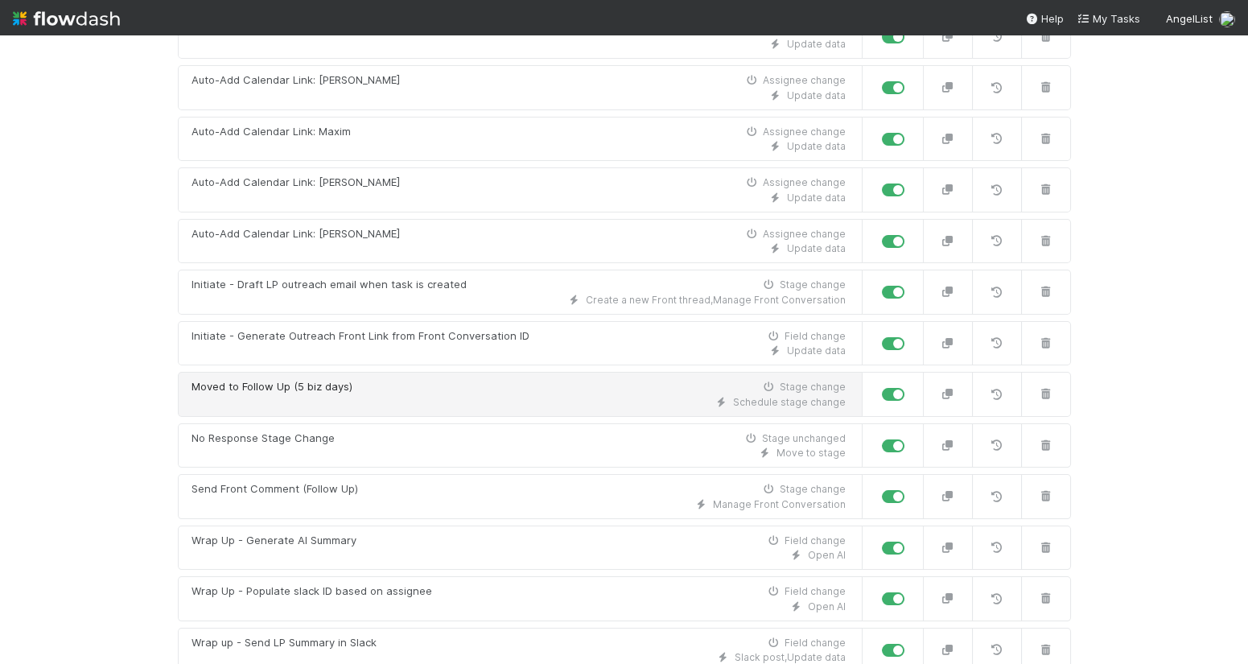
scroll to position [364, 0]
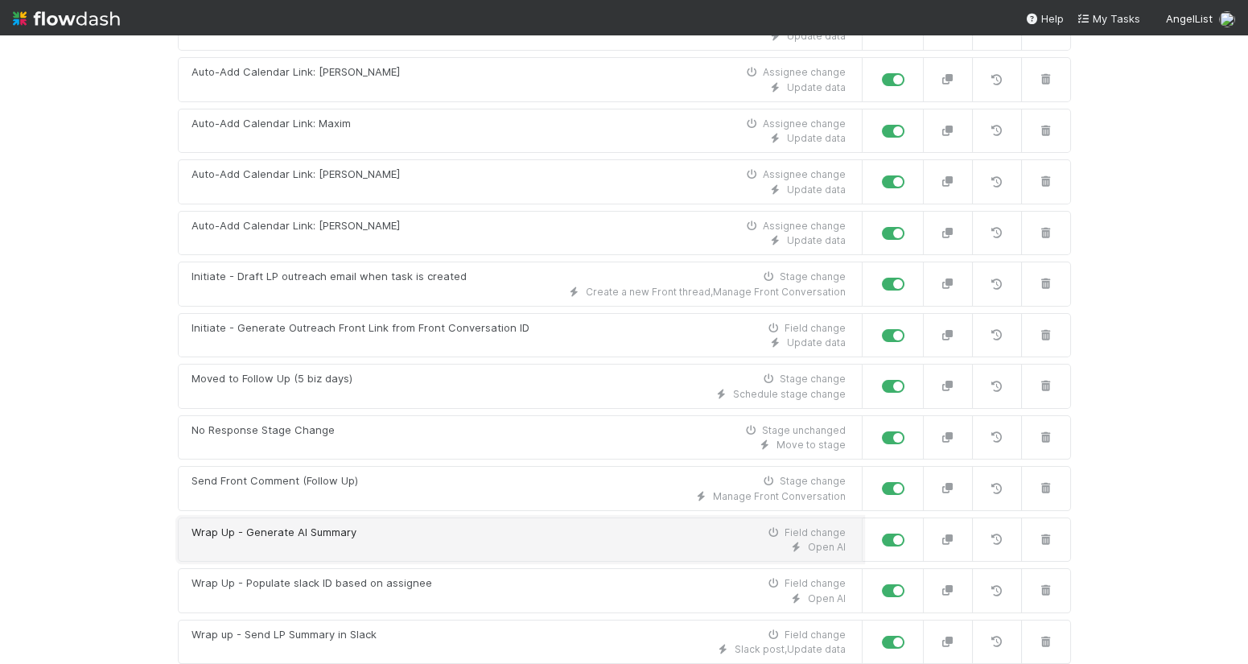
click at [395, 540] on div "Open AI" at bounding box center [518, 547] width 654 height 14
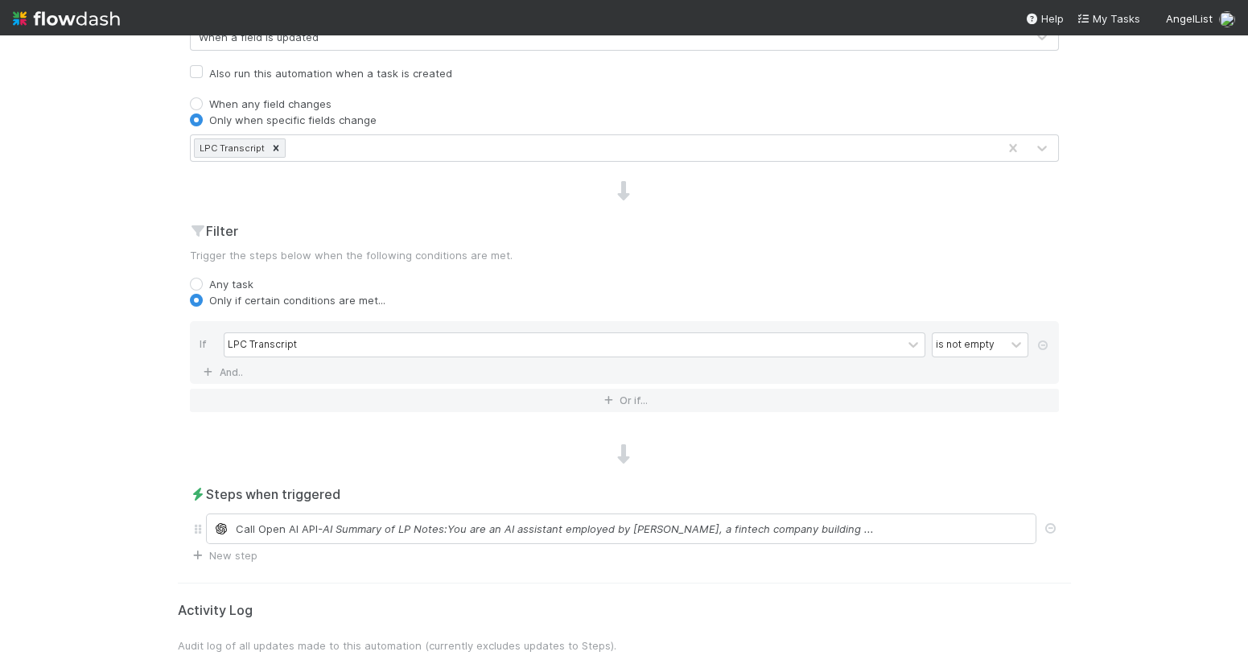
scroll to position [532, 0]
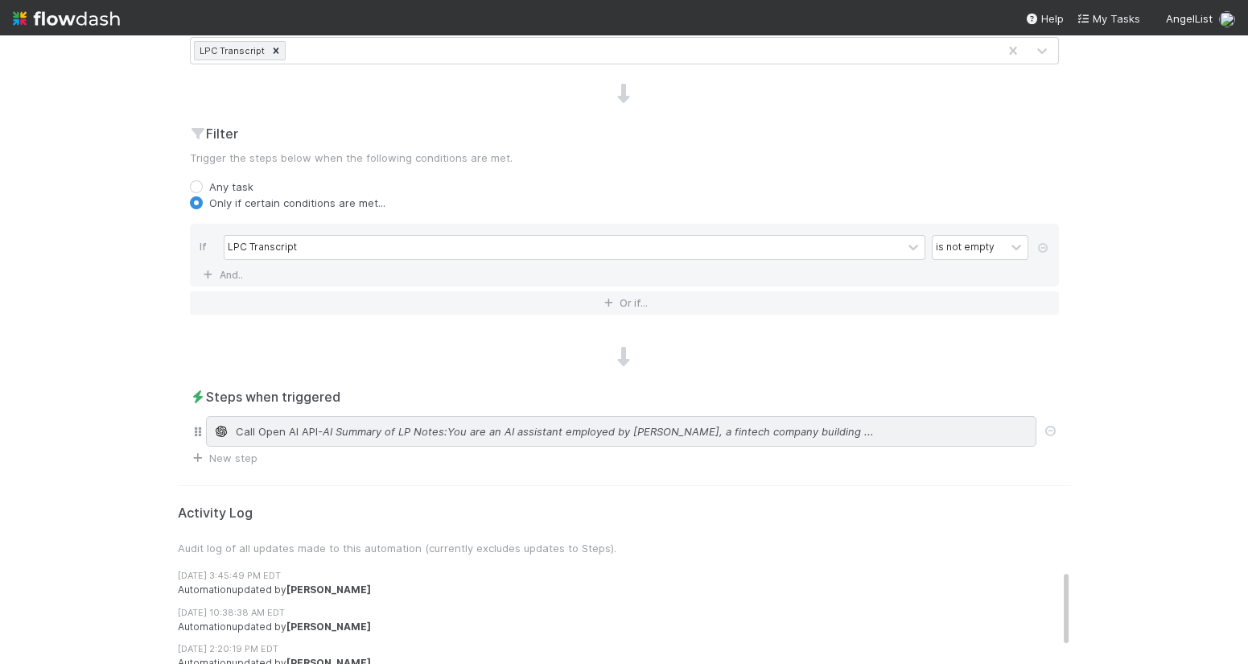
click at [377, 434] on span "- AI Summary of LP Notes:You are an AI assistant employed by AngelList, a finte…" at bounding box center [596, 431] width 556 height 16
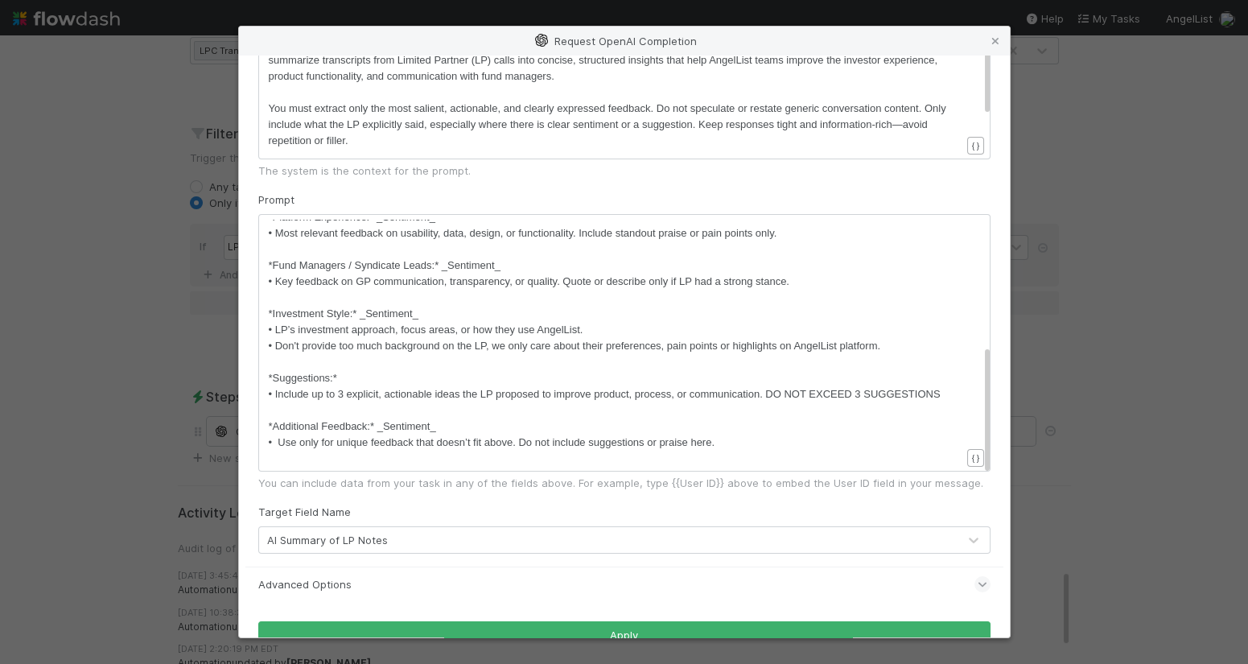
scroll to position [97, 0]
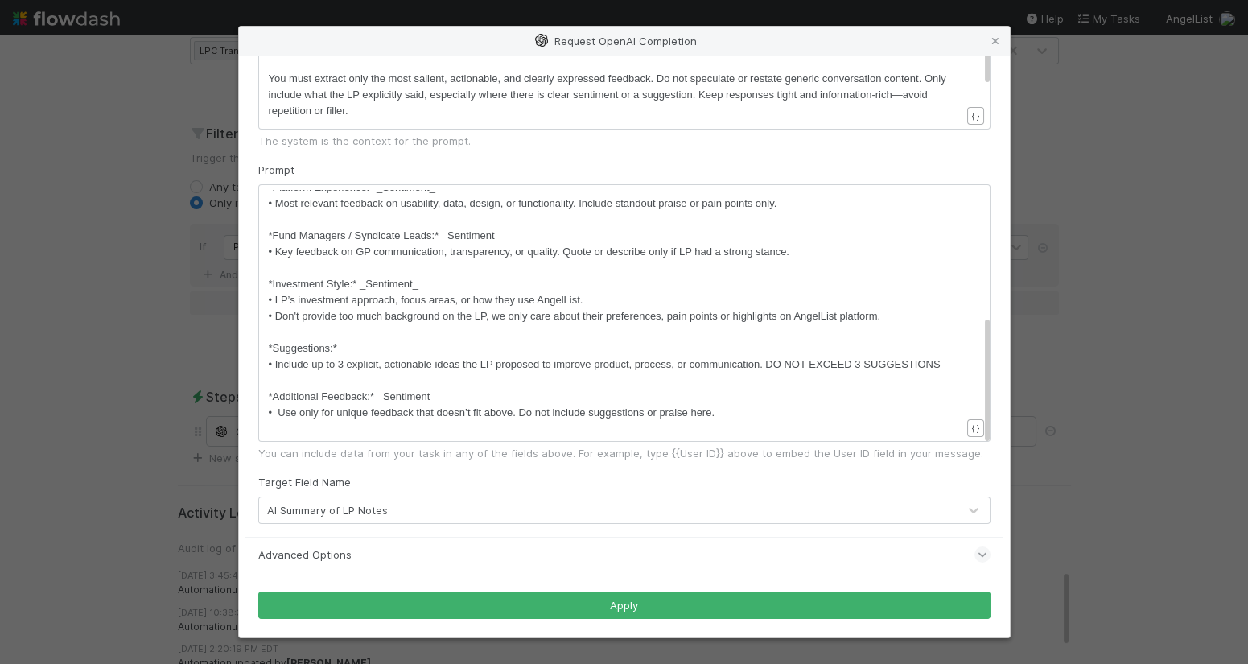
click at [428, 557] on div "Advanced Options" at bounding box center [624, 554] width 732 height 35
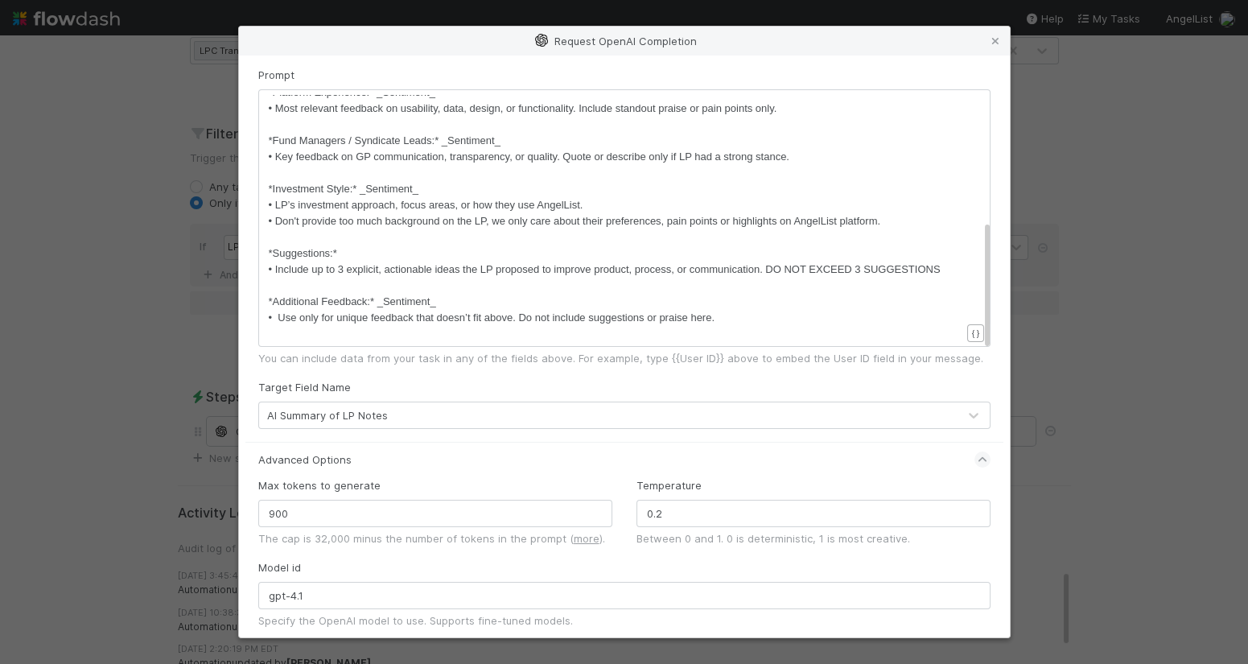
scroll to position [195, 0]
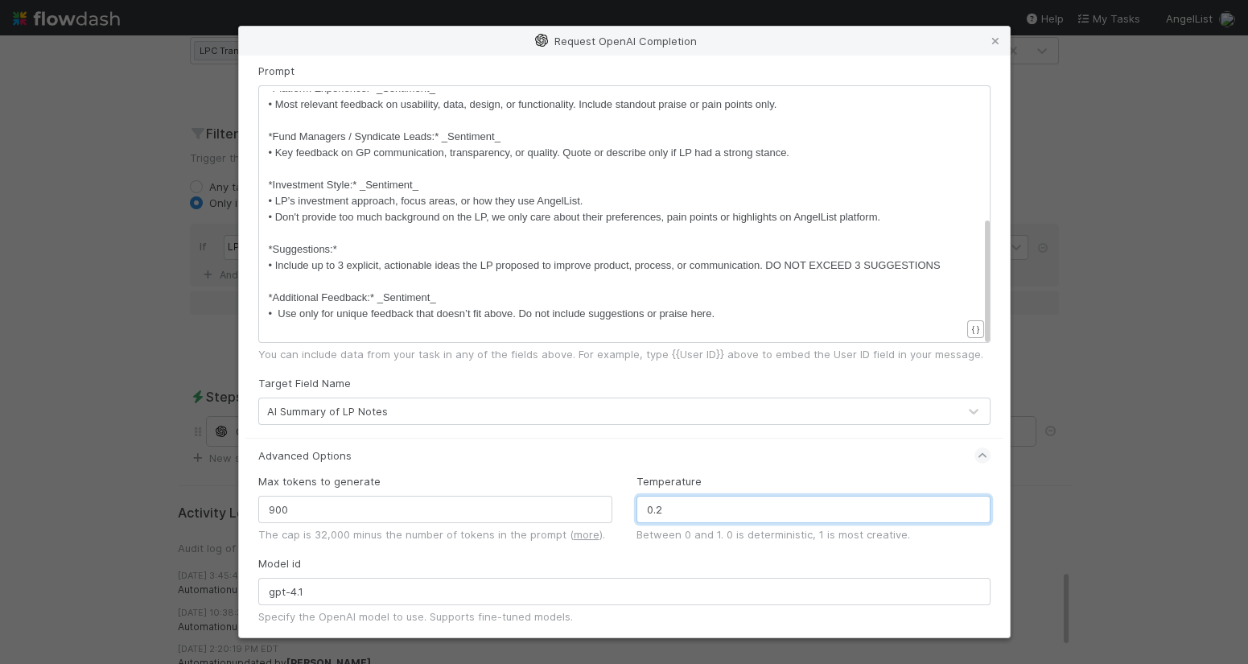
click at [668, 509] on input "0.2" at bounding box center [813, 508] width 354 height 27
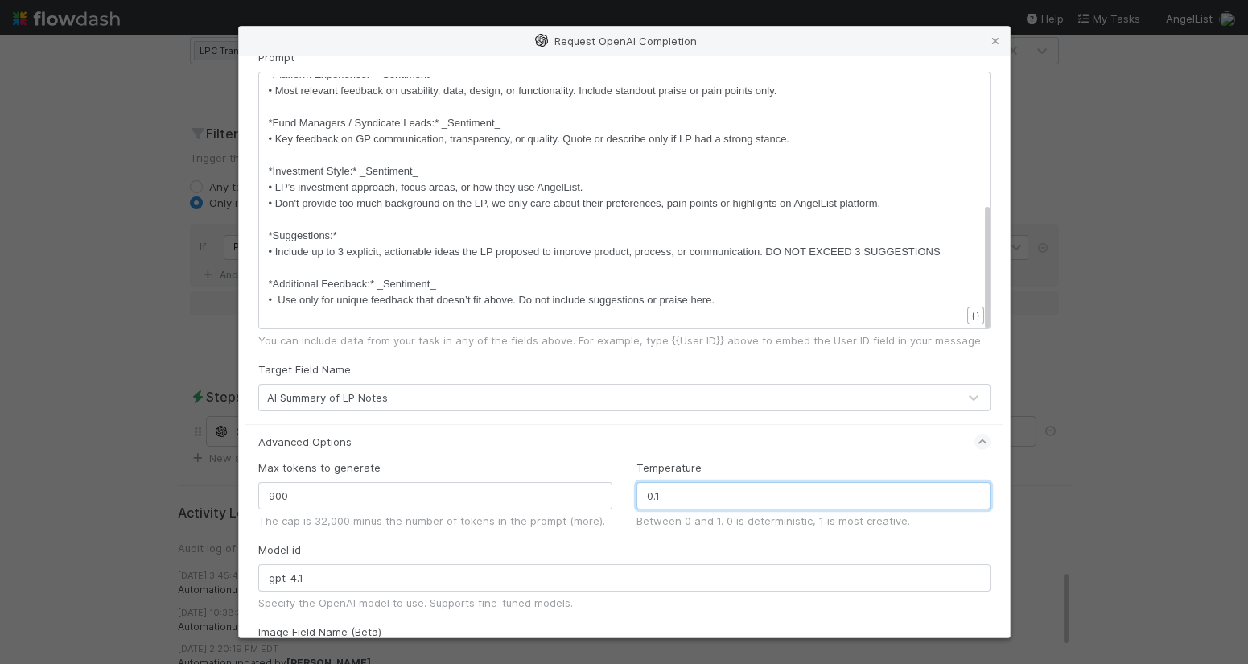
scroll to position [212, 0]
type input "0.2"
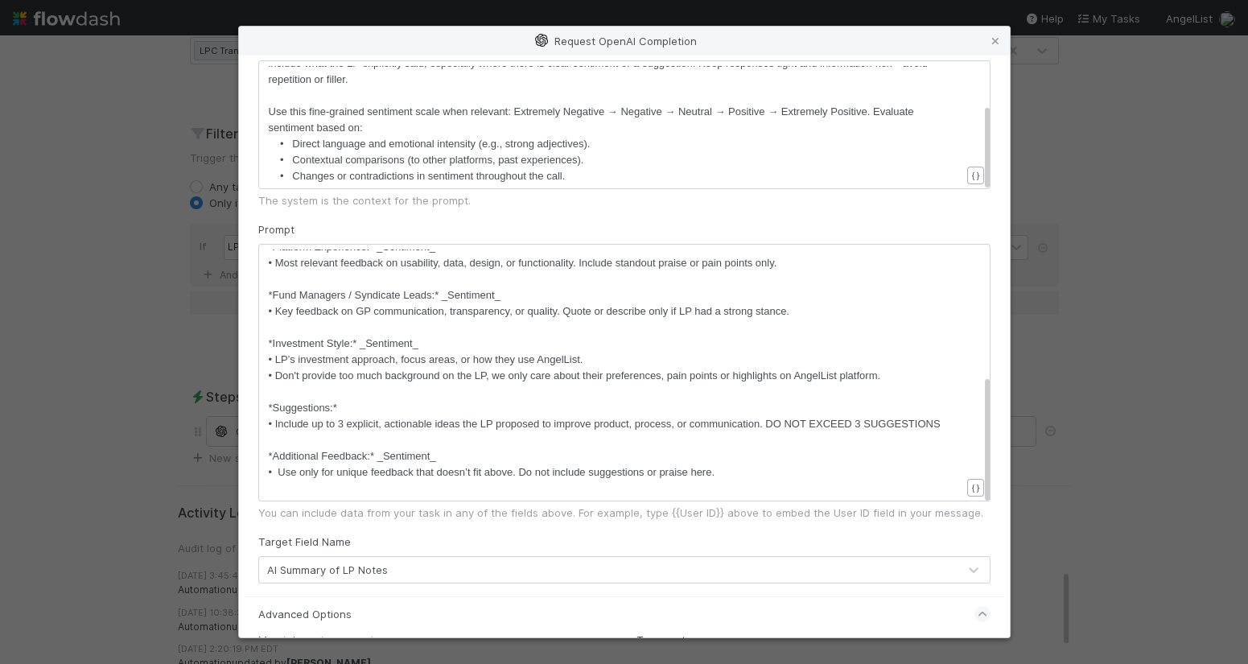
scroll to position [41, 0]
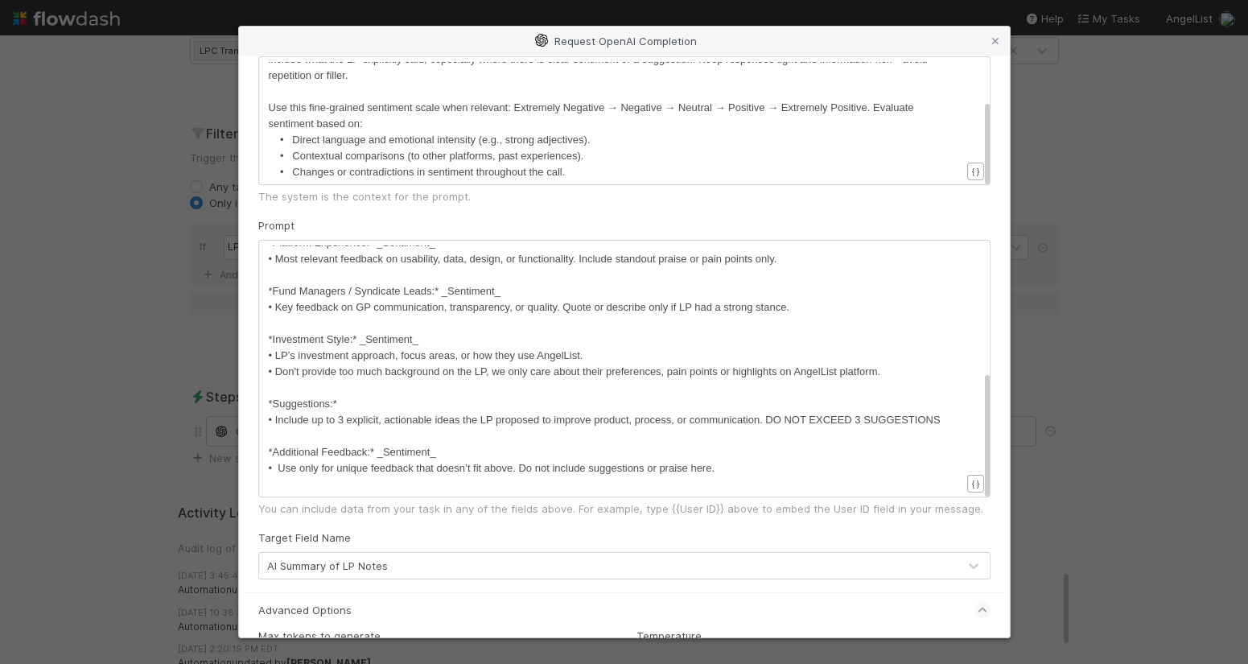
click at [587, 173] on div "You are an AI assistant employed by AngelList, a fintech company building softw…" at bounding box center [615, 75] width 692 height 209
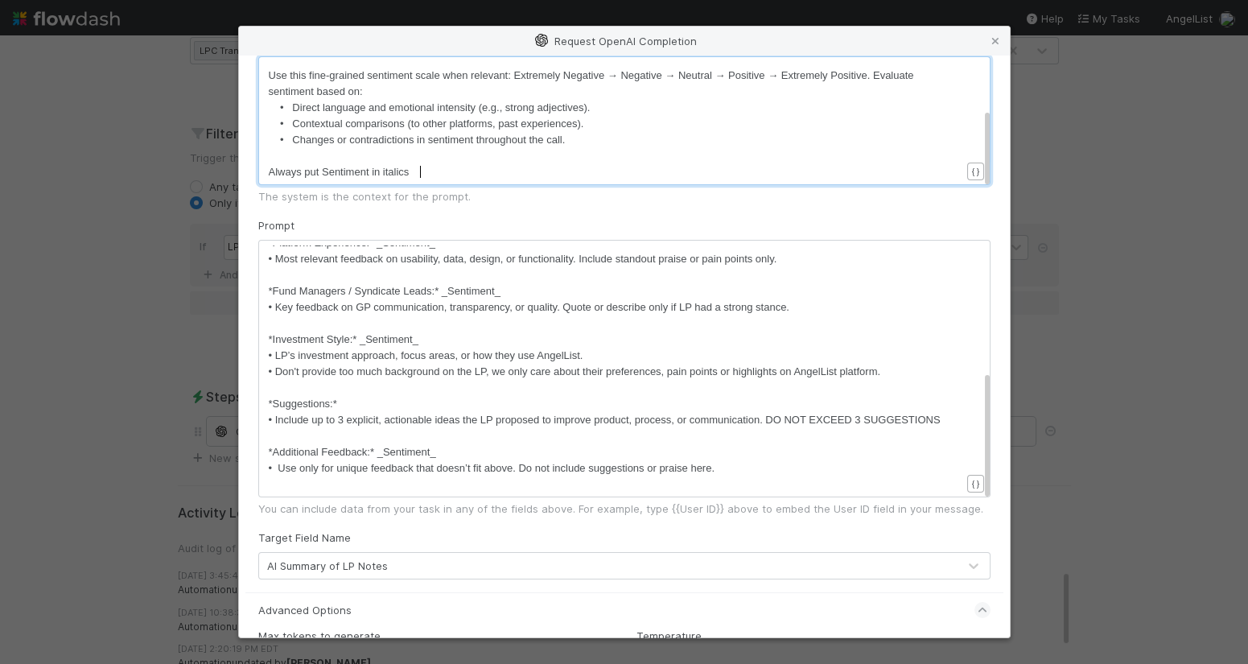
scroll to position [5, 145]
type textarea "Always put Sentiment in italics: _{{sen"
type textarea "Sentiment_"
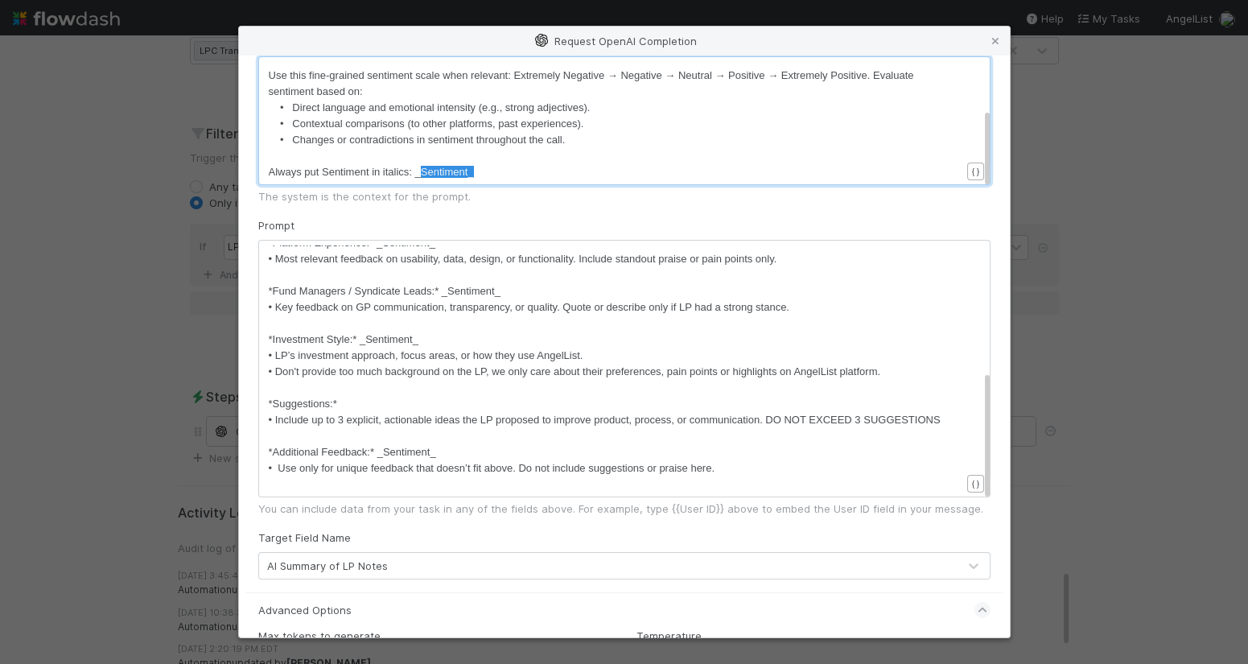
drag, startPoint x: 486, startPoint y: 172, endPoint x: 431, endPoint y: 170, distance: 54.8
type textarea "Sentiment_"
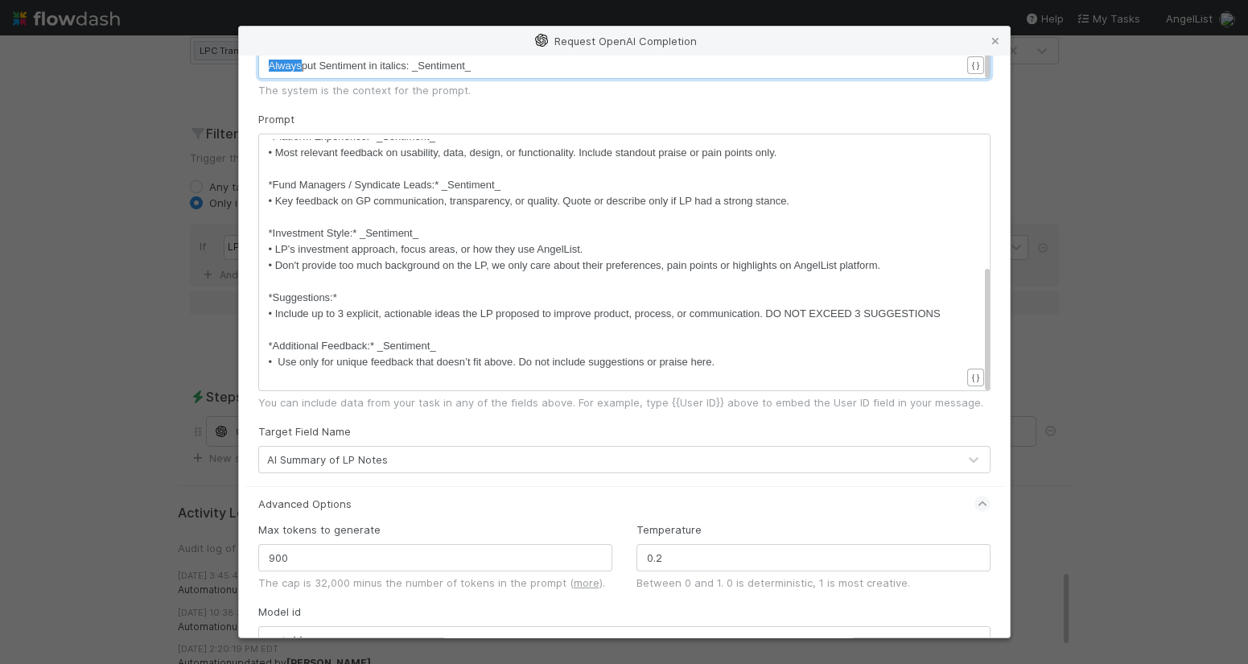
drag, startPoint x: 314, startPoint y: 65, endPoint x: 263, endPoint y: 65, distance: 50.7
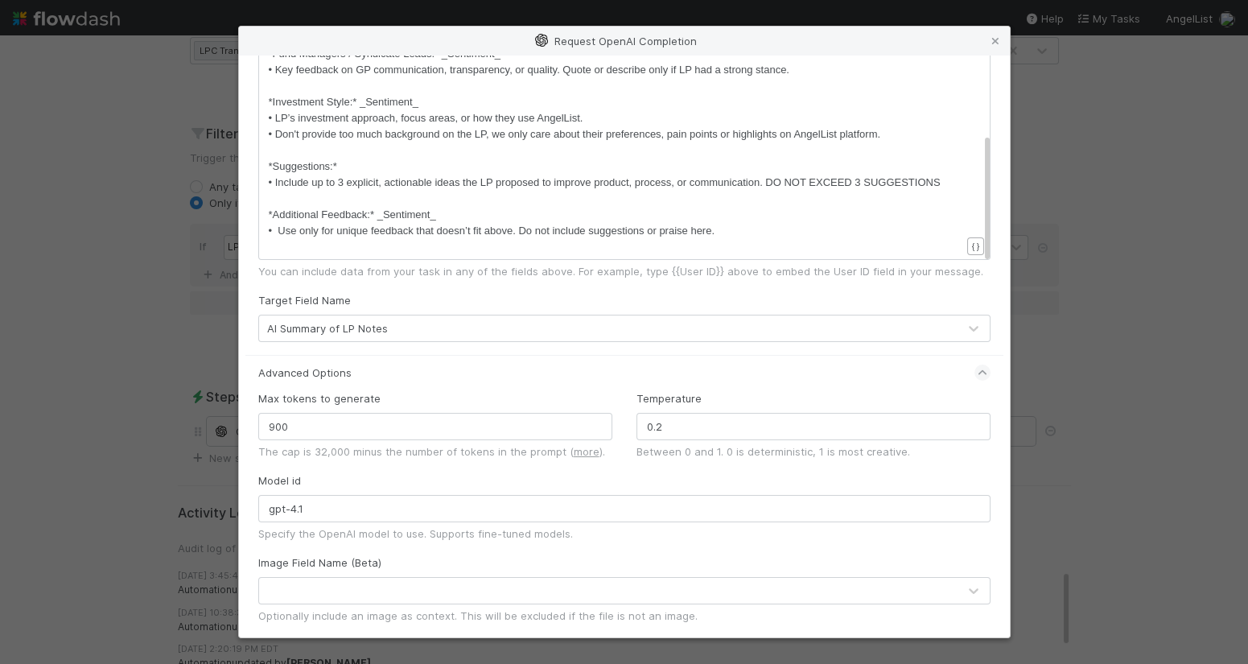
scroll to position [330, 0]
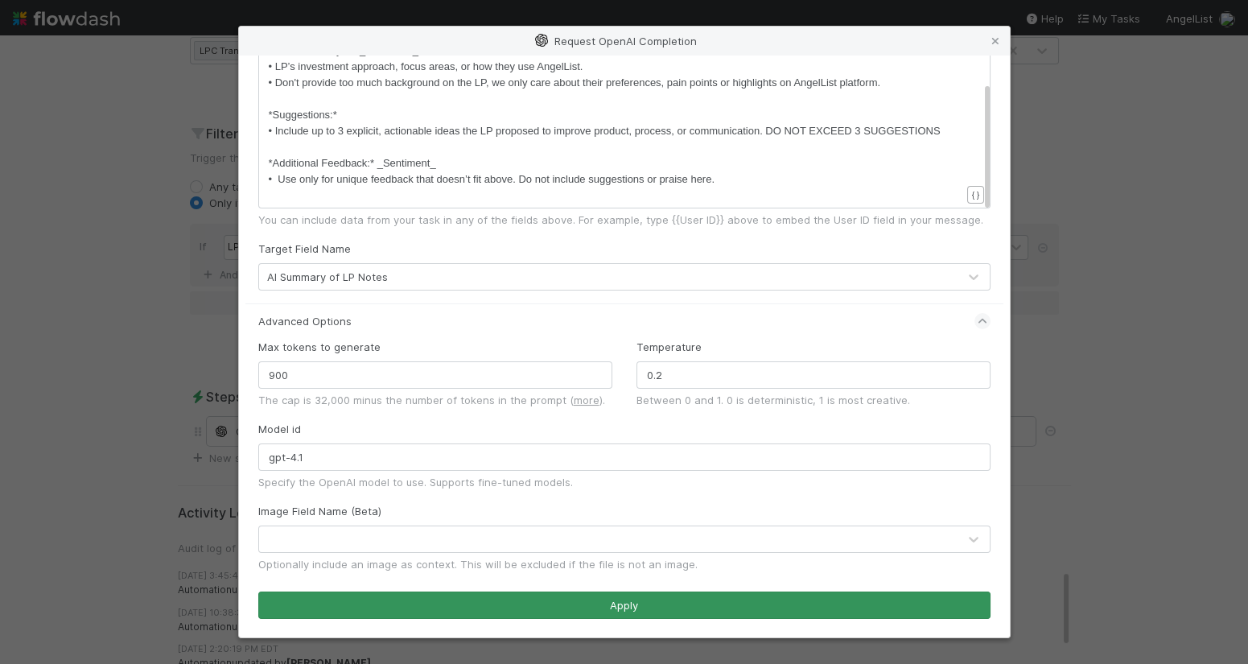
type textarea "ALWAYS"
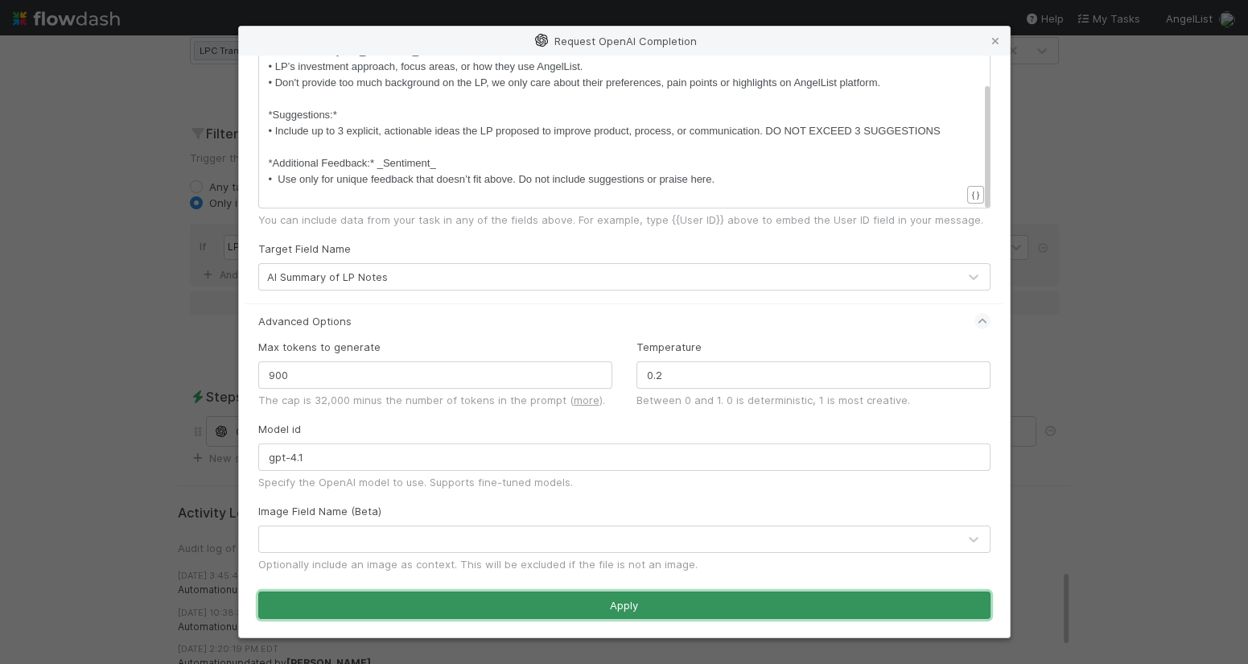
click at [443, 603] on button "Apply" at bounding box center [624, 604] width 732 height 27
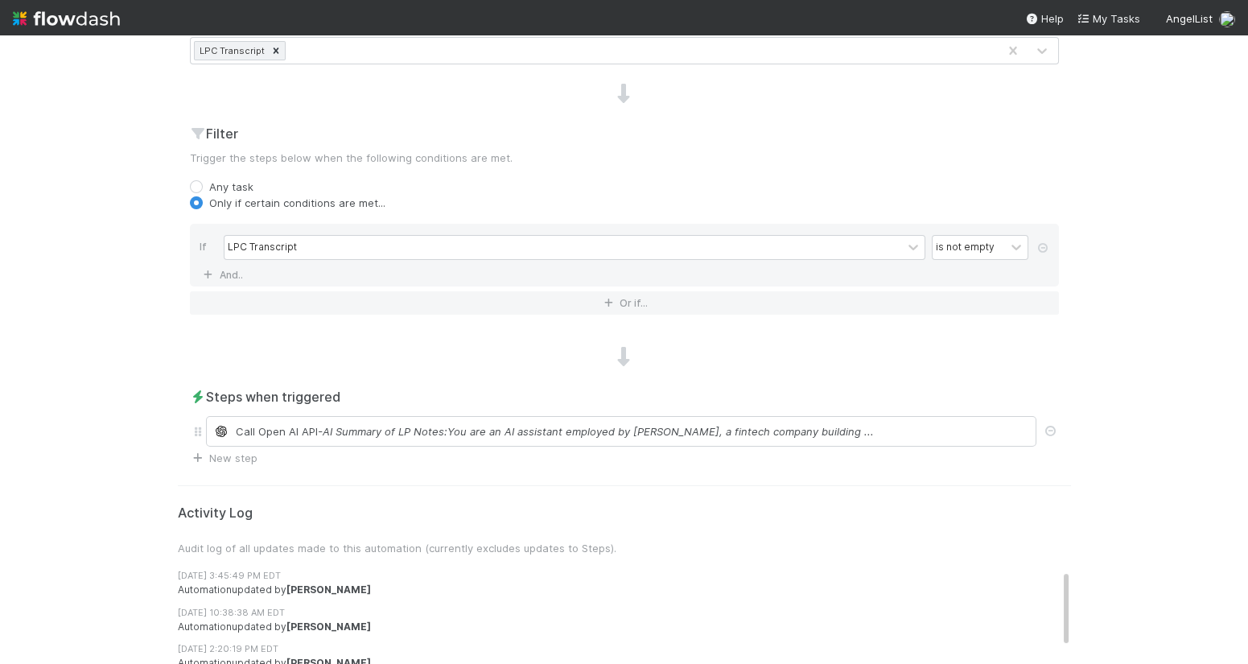
scroll to position [0, 0]
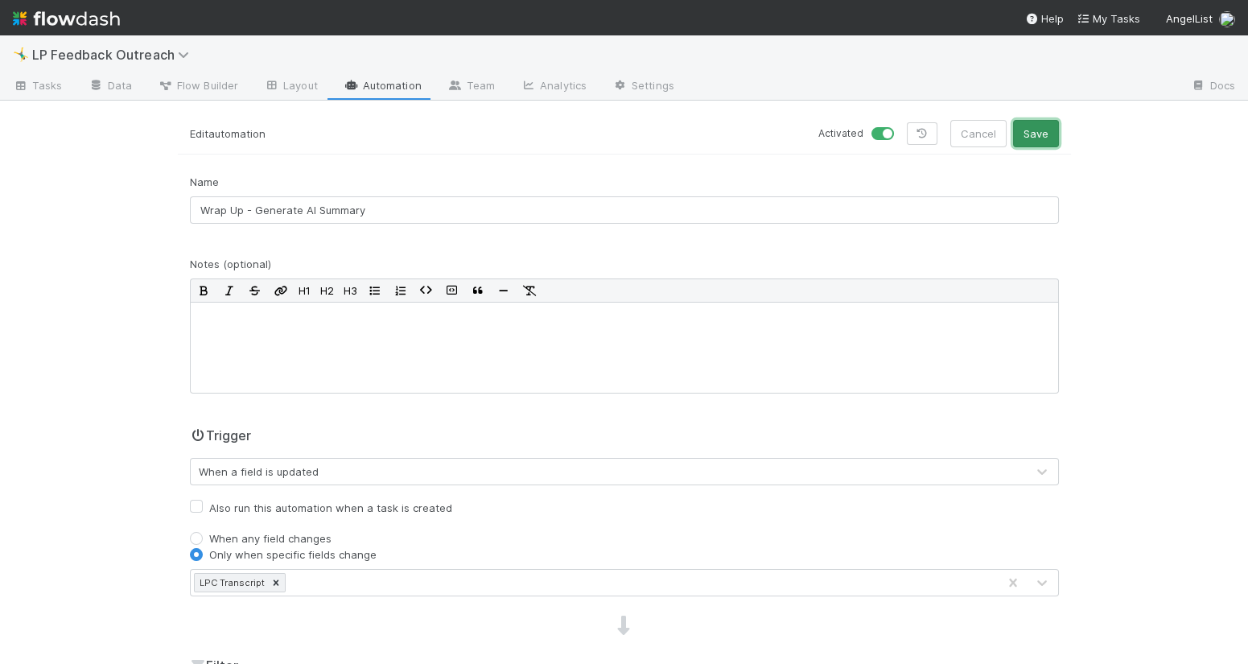
click at [1039, 128] on button "Save" at bounding box center [1036, 133] width 46 height 27
